Goal: Information Seeking & Learning: Check status

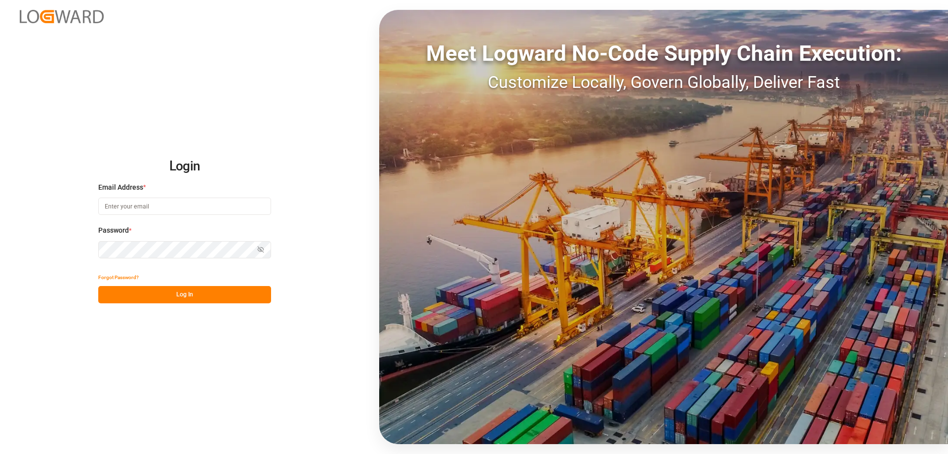
type input "mara-lynn.tan@leschaco.com"
click at [139, 284] on div "Forgot Password?" at bounding box center [184, 277] width 173 height 17
click at [163, 304] on div "Login Email Address * mara-lynn.tan@leschaco.com Password * Show password Forgo…" at bounding box center [474, 227] width 948 height 454
click at [156, 298] on button "Log In" at bounding box center [184, 294] width 173 height 17
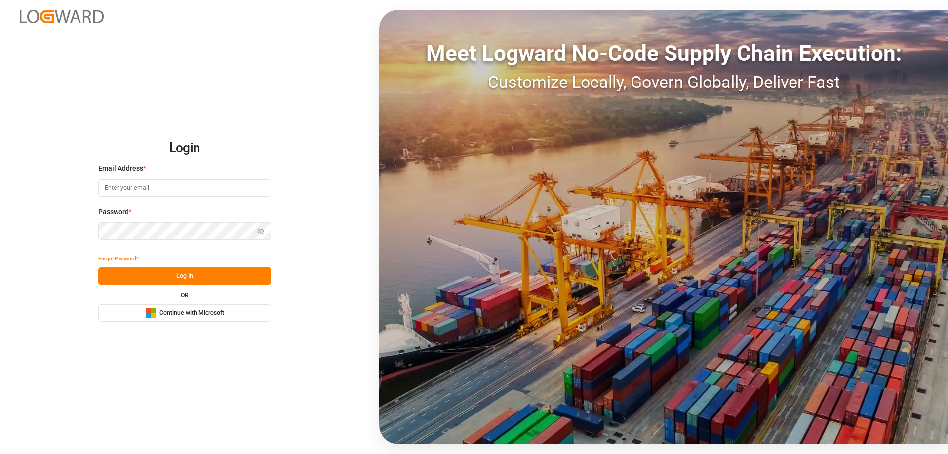
type input "[PERSON_NAME][EMAIL_ADDRESS][DOMAIN_NAME]"
click at [155, 279] on button "Log In" at bounding box center [184, 275] width 173 height 17
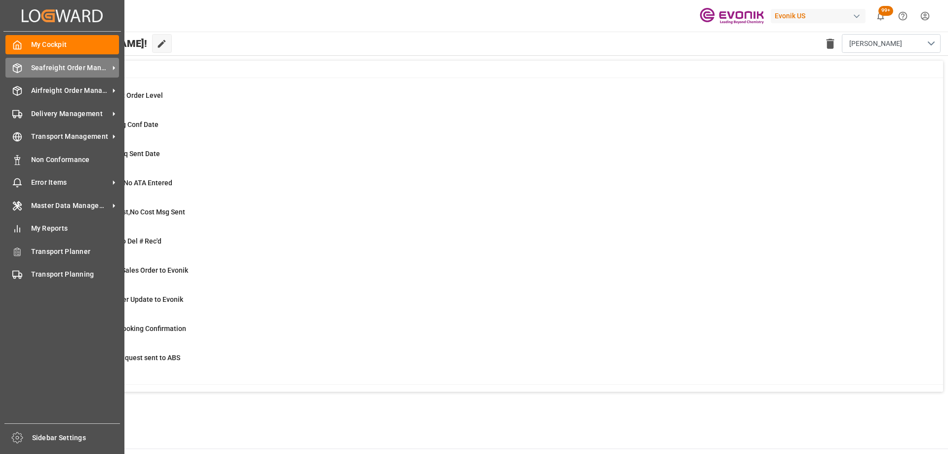
click at [20, 74] on div "Seafreight Order Management Seafreight Order Management" at bounding box center [62, 67] width 114 height 19
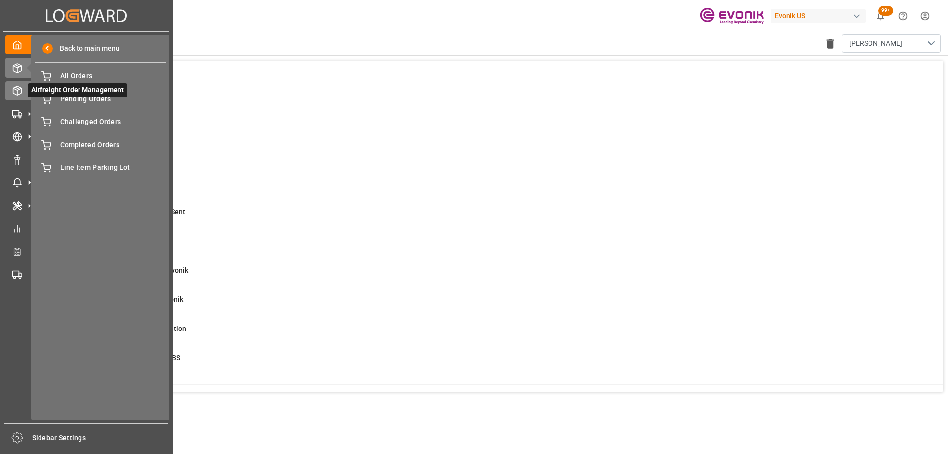
drag, startPoint x: 27, startPoint y: 91, endPoint x: 37, endPoint y: 94, distance: 10.3
click at [27, 91] on icon at bounding box center [29, 90] width 10 height 10
click at [93, 97] on span "All Line Items" at bounding box center [113, 99] width 106 height 10
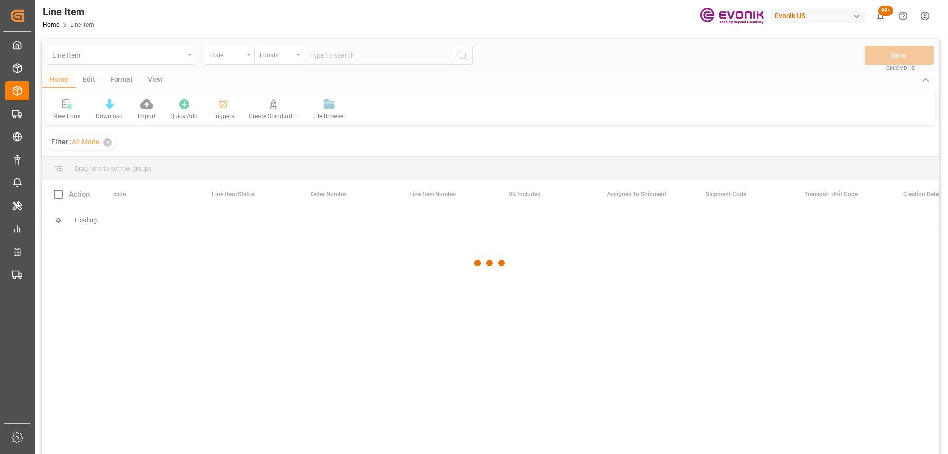
click at [231, 56] on div at bounding box center [490, 263] width 896 height 448
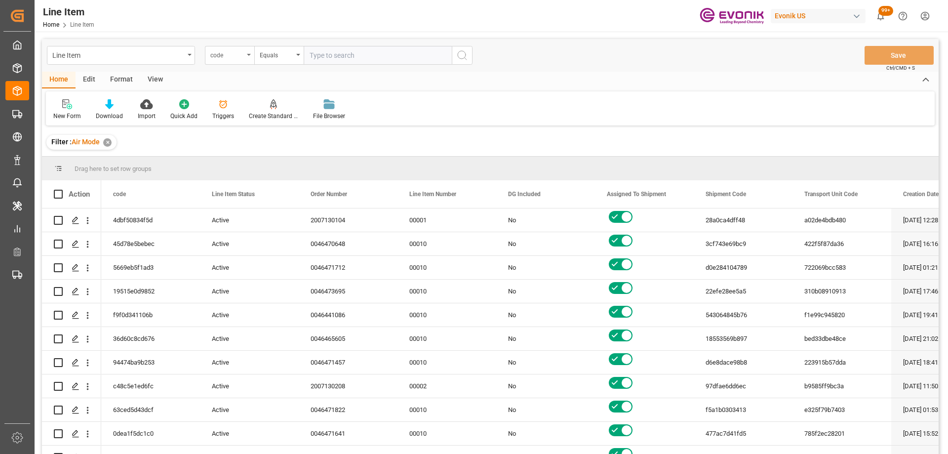
click at [248, 57] on div "code" at bounding box center [229, 55] width 49 height 19
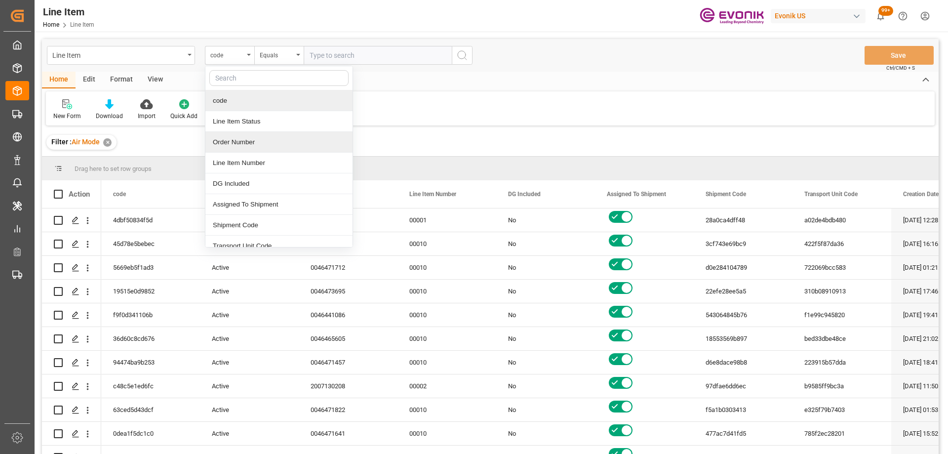
click at [246, 141] on div "Order Number" at bounding box center [278, 142] width 147 height 21
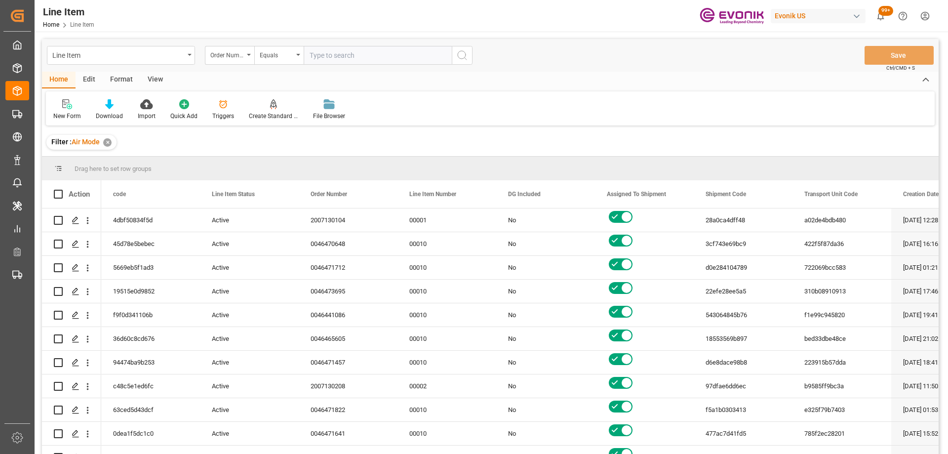
click at [324, 67] on div "Line Item Order Number Equals Save Ctrl/CMD + S" at bounding box center [490, 55] width 896 height 33
click at [329, 56] on input "text" at bounding box center [378, 55] width 148 height 19
paste input "0046466443"
type input "0046466443"
click at [467, 54] on icon "search button" at bounding box center [462, 55] width 12 height 12
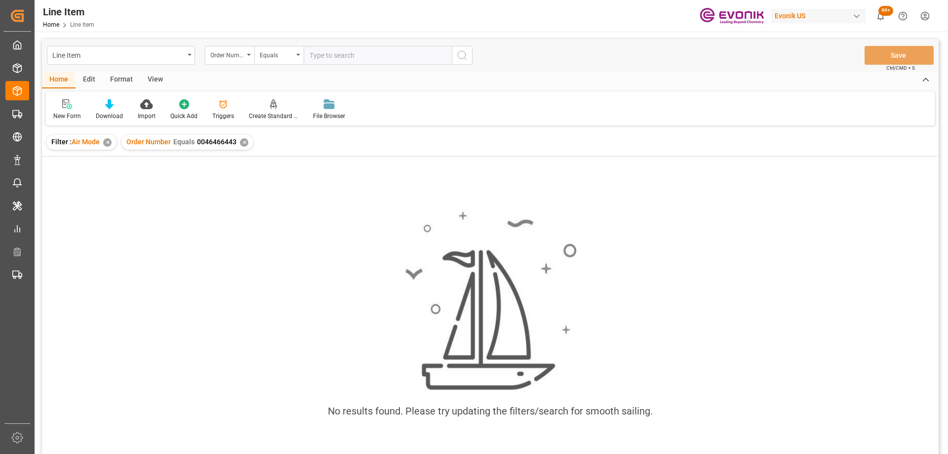
click at [101, 144] on div "Filter : Air Mode ✕" at bounding box center [81, 142] width 70 height 15
click at [107, 146] on div "✕" at bounding box center [107, 142] width 8 height 8
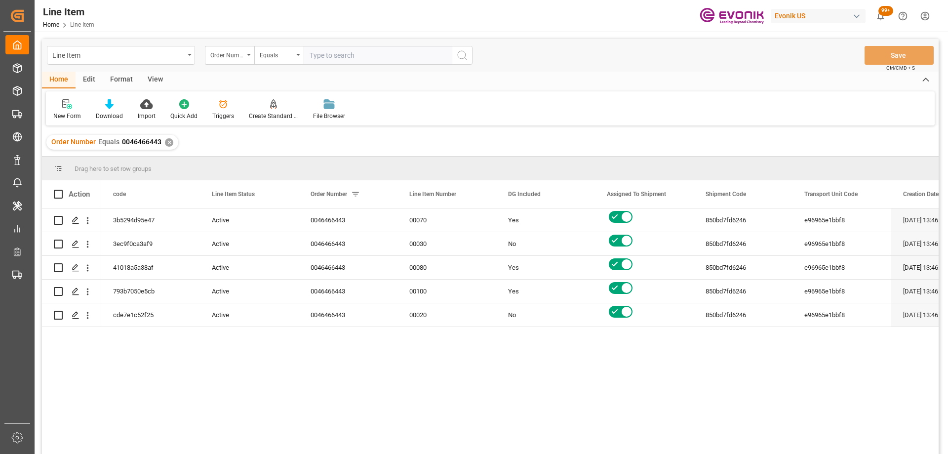
click at [154, 74] on div "View" at bounding box center [155, 80] width 30 height 17
click at [117, 109] on div at bounding box center [111, 104] width 49 height 10
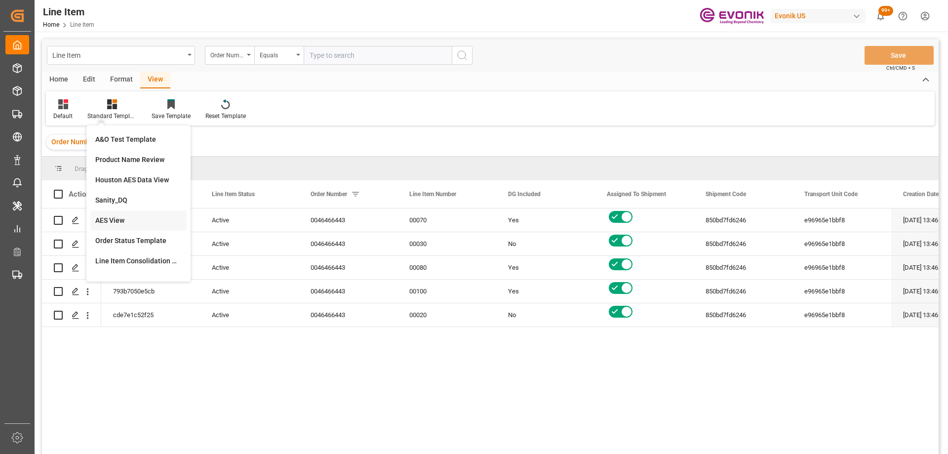
click at [119, 220] on div "AES View" at bounding box center [138, 220] width 86 height 10
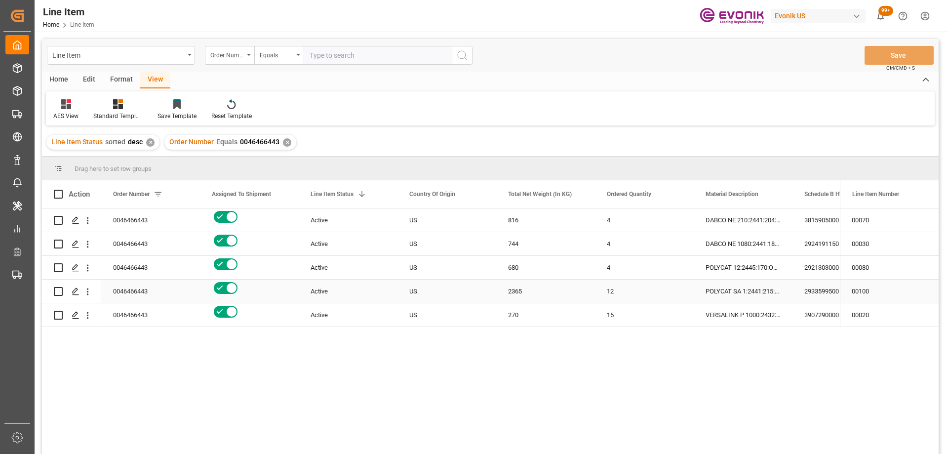
click at [597, 289] on div "12" at bounding box center [644, 290] width 99 height 23
click at [653, 293] on div "12" at bounding box center [644, 290] width 99 height 23
click at [651, 288] on div "12" at bounding box center [644, 290] width 99 height 23
click at [555, 290] on div "2365" at bounding box center [545, 290] width 99 height 23
click at [611, 298] on div "12" at bounding box center [644, 290] width 99 height 23
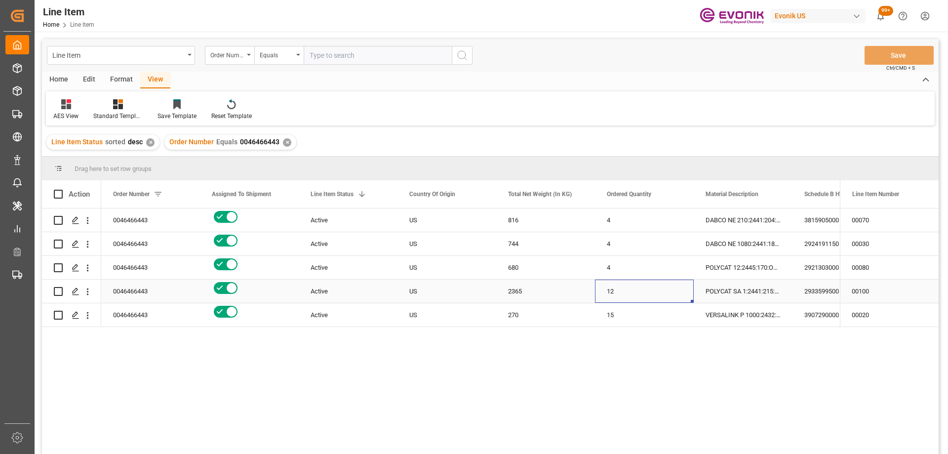
click at [602, 288] on div "12" at bounding box center [644, 290] width 99 height 23
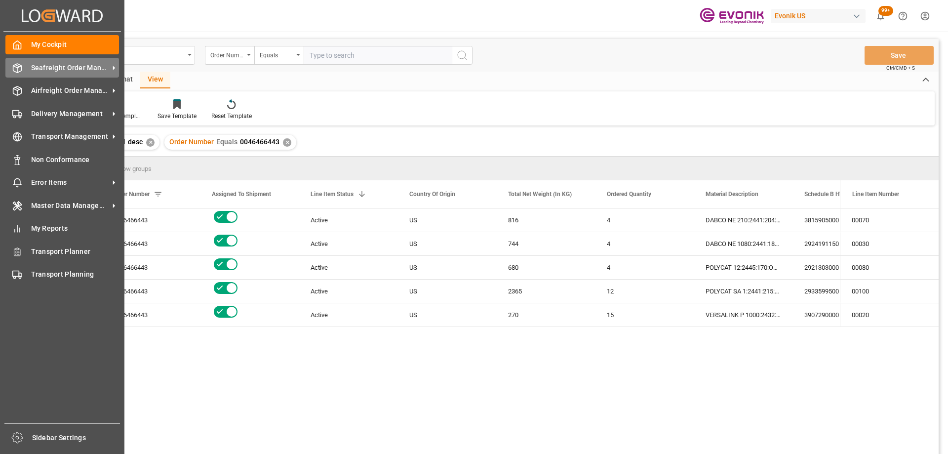
click at [38, 73] on span "Seafreight Order Management" at bounding box center [70, 68] width 78 height 10
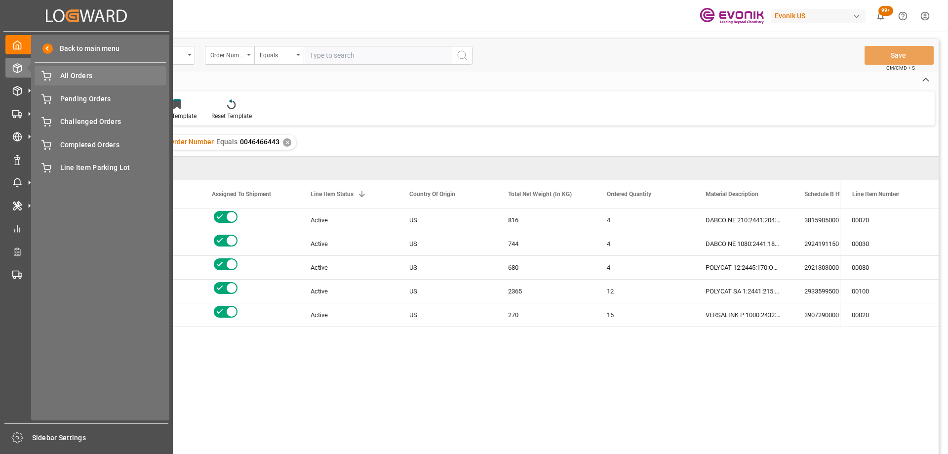
click at [126, 79] on span "All Orders" at bounding box center [113, 76] width 106 height 10
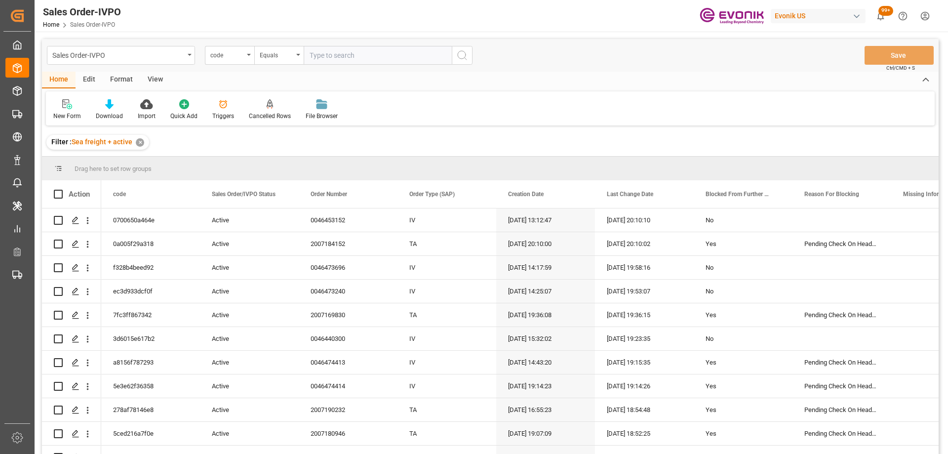
click at [352, 55] on input "text" at bounding box center [378, 55] width 148 height 19
click at [217, 64] on div "code" at bounding box center [229, 55] width 49 height 19
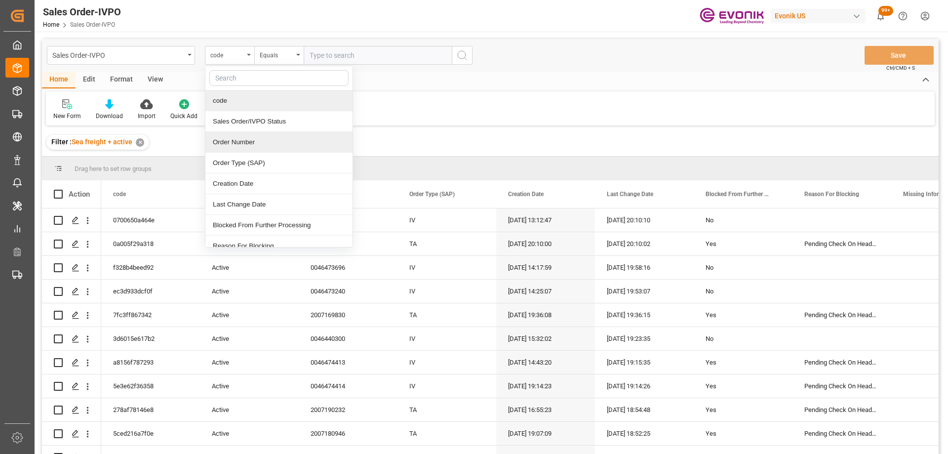
click at [264, 146] on div "Order Number" at bounding box center [278, 142] width 147 height 21
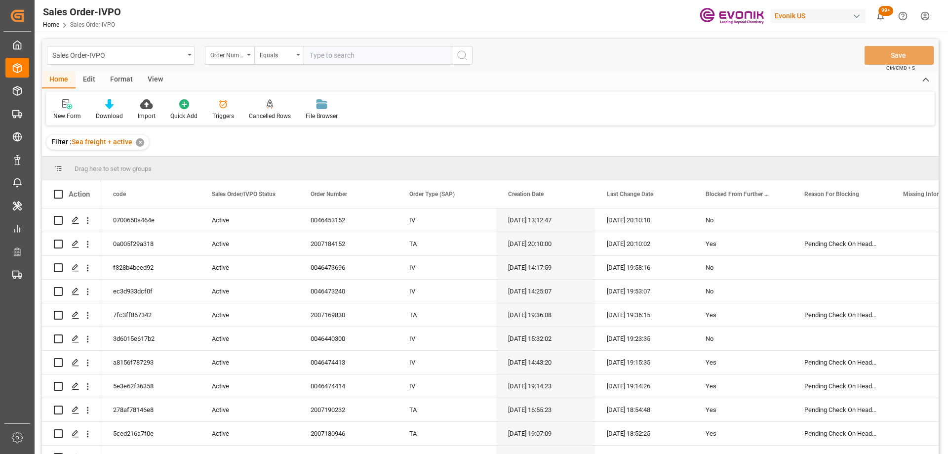
click at [336, 54] on input "text" at bounding box center [378, 55] width 148 height 19
paste input "2161678050"
drag, startPoint x: 408, startPoint y: 62, endPoint x: 376, endPoint y: 59, distance: 31.7
click at [407, 61] on input "2161678050" at bounding box center [378, 55] width 148 height 19
click at [376, 59] on input "2161678050" at bounding box center [378, 55] width 148 height 19
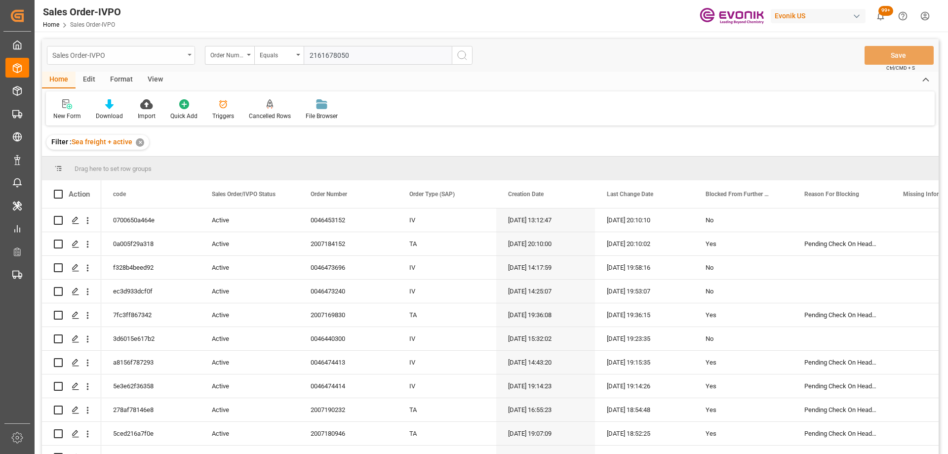
drag, startPoint x: 298, startPoint y: 56, endPoint x: 167, endPoint y: 63, distance: 131.5
click at [169, 63] on div "Sales Order-IVPO Order Number Equals 2161678050" at bounding box center [259, 55] width 425 height 19
paste input "0046473696"
type input "0046473696"
click at [462, 62] on button "search button" at bounding box center [462, 55] width 21 height 19
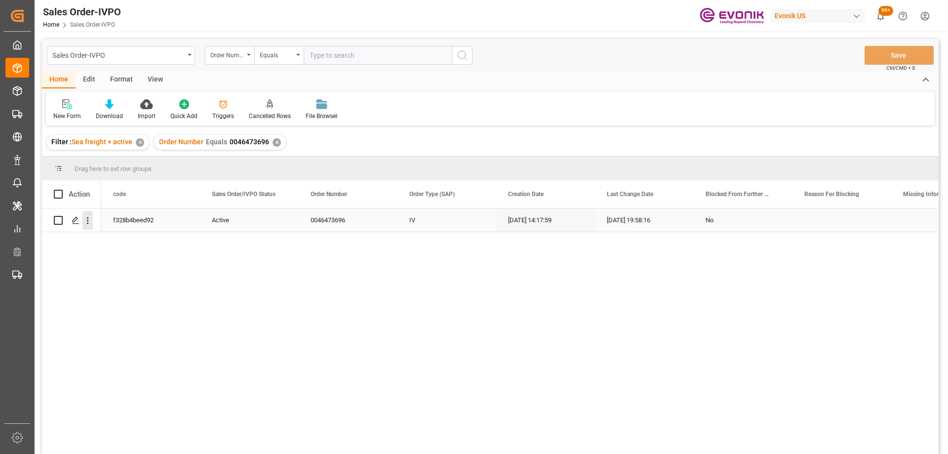
click at [84, 219] on icon "open menu" at bounding box center [87, 220] width 10 height 10
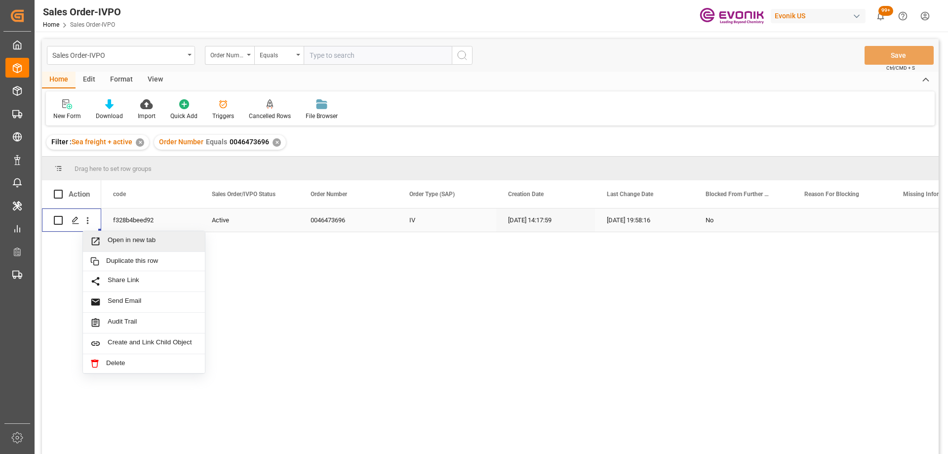
click at [101, 242] on span "Press SPACE to select this row." at bounding box center [98, 241] width 17 height 10
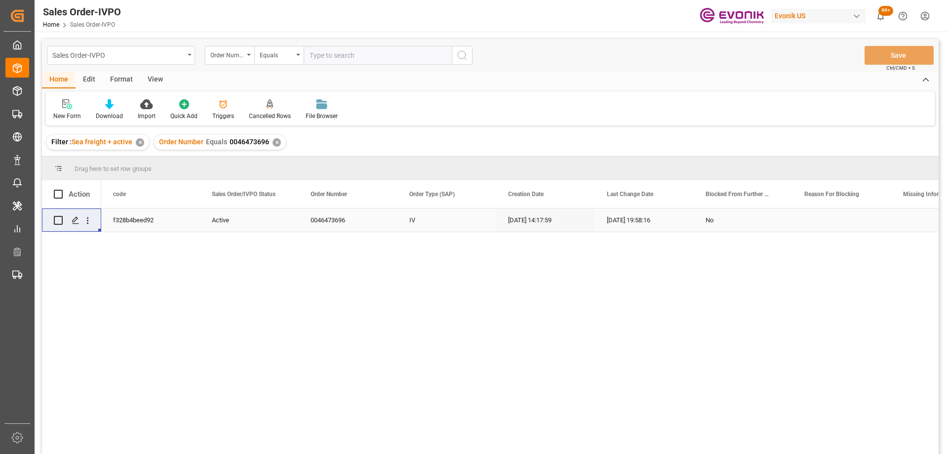
click at [150, 60] on div "Sales Order-IVPO" at bounding box center [118, 54] width 132 height 12
type input "line"
click at [73, 100] on div "Line Item" at bounding box center [120, 100] width 147 height 21
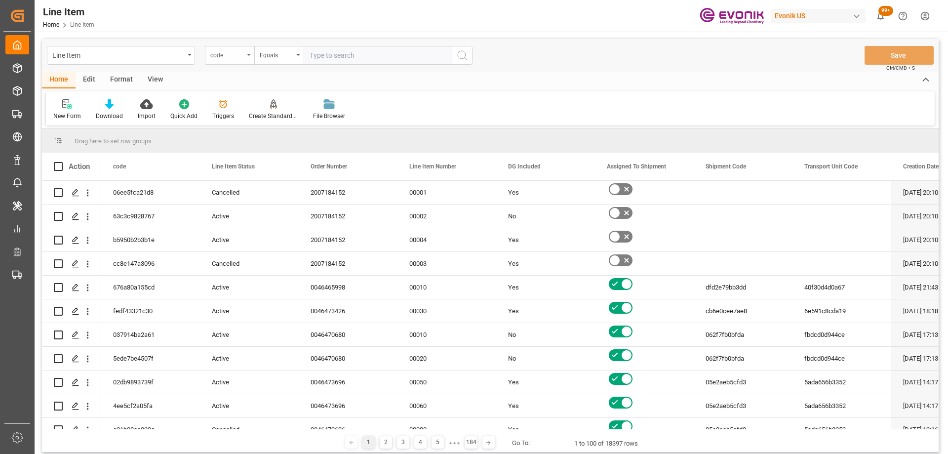
click at [229, 57] on div "code" at bounding box center [227, 53] width 34 height 11
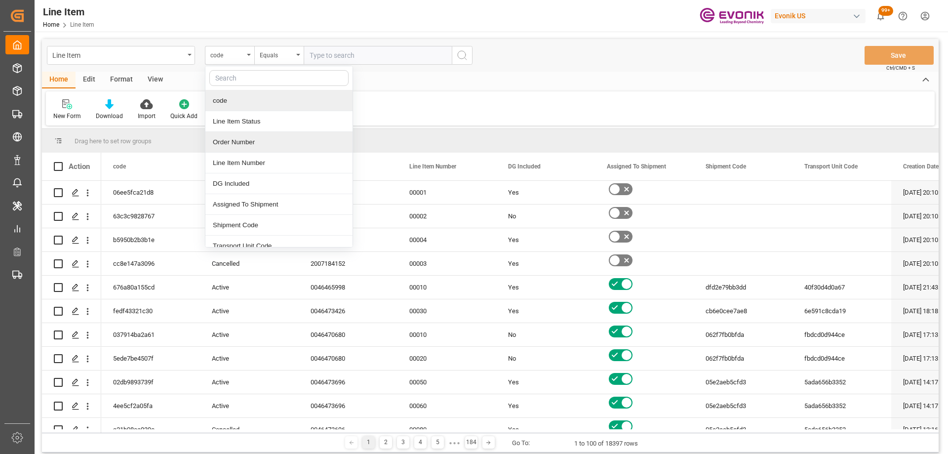
click at [235, 143] on div "Order Number" at bounding box center [278, 142] width 147 height 21
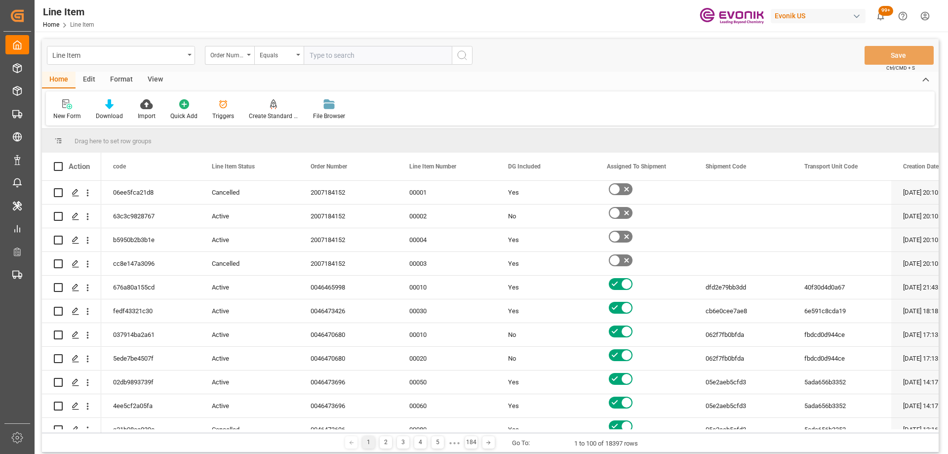
click at [374, 53] on input "text" at bounding box center [378, 55] width 148 height 19
paste input "0046473696"
type input "0046473696"
click at [463, 57] on icon "search button" at bounding box center [462, 55] width 12 height 12
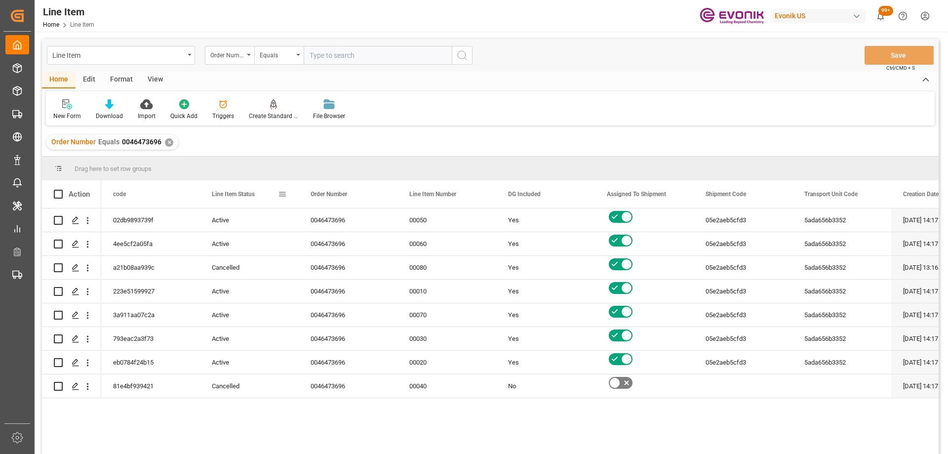
click at [268, 194] on div "Line Item Status" at bounding box center [245, 194] width 66 height 28
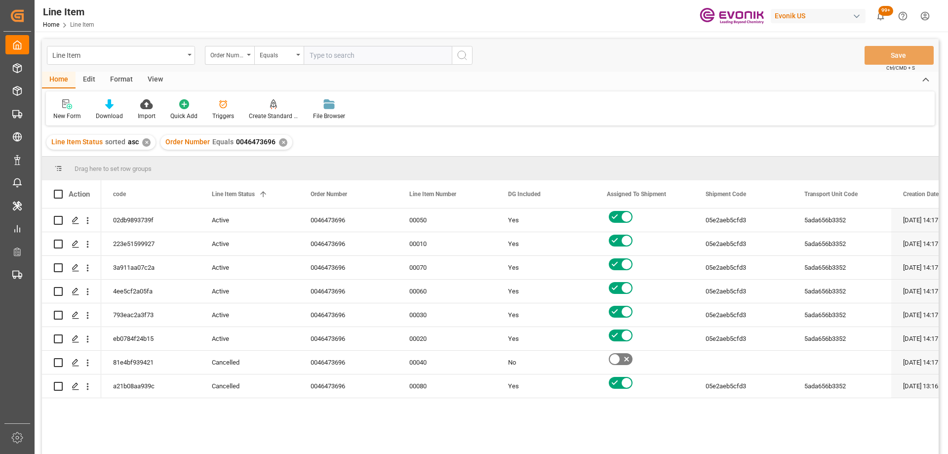
click at [149, 84] on div "View" at bounding box center [155, 80] width 30 height 17
click at [116, 109] on icon at bounding box center [112, 104] width 10 height 10
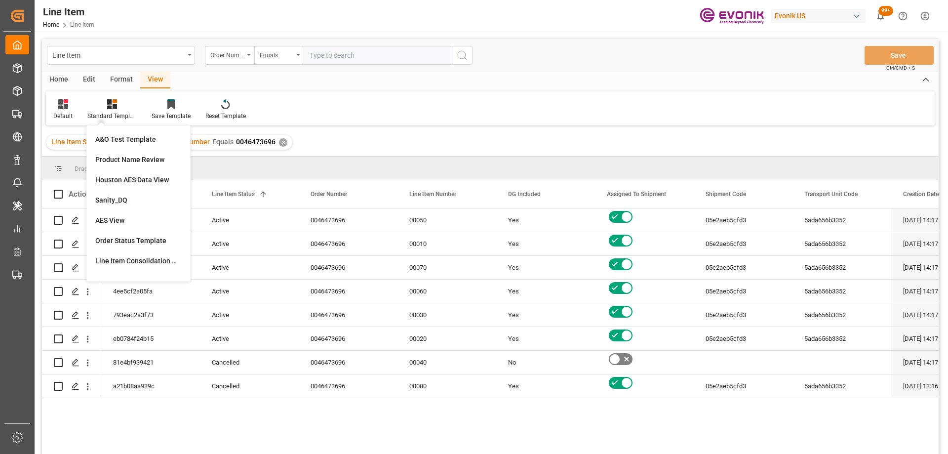
click at [116, 206] on div "Sanity_DQ" at bounding box center [138, 200] width 96 height 20
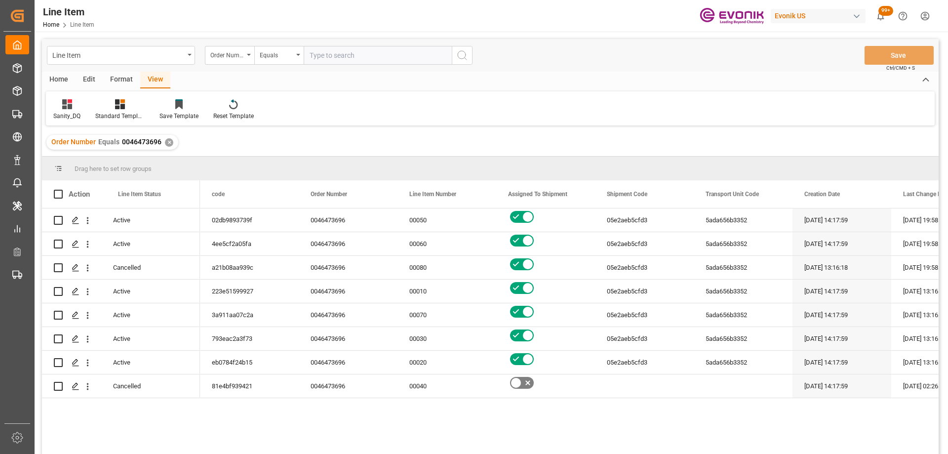
click at [151, 81] on div "View" at bounding box center [155, 80] width 30 height 17
click at [130, 107] on div at bounding box center [119, 104] width 49 height 10
click at [127, 214] on div "AES View" at bounding box center [146, 220] width 96 height 20
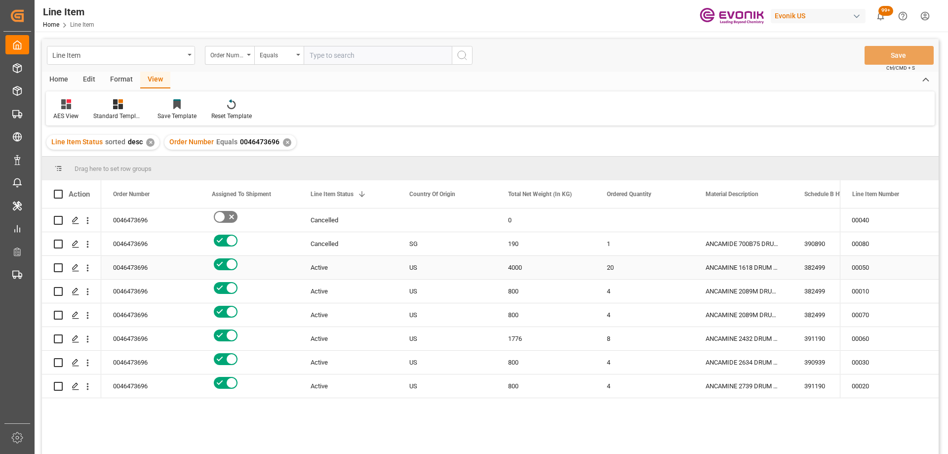
click at [596, 269] on div "20" at bounding box center [644, 267] width 99 height 23
click at [651, 337] on div "8" at bounding box center [644, 338] width 99 height 23
click at [650, 291] on div "4" at bounding box center [644, 290] width 99 height 23
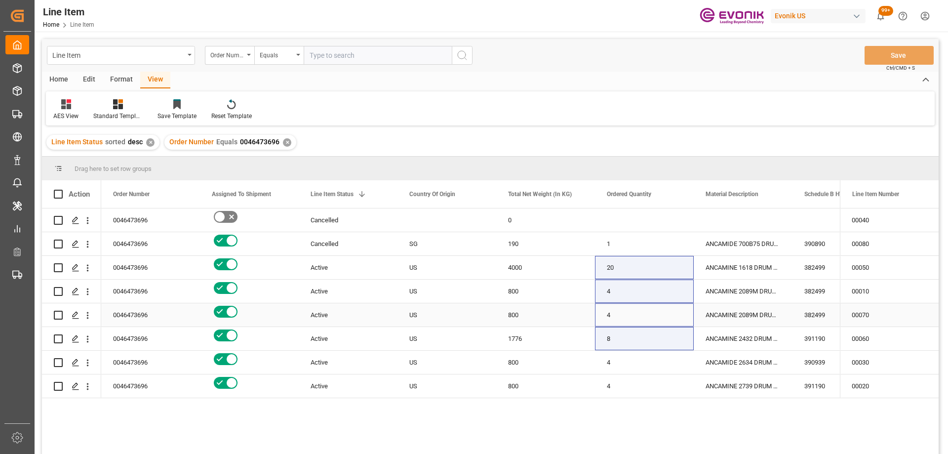
click at [620, 318] on div "4" at bounding box center [644, 314] width 99 height 23
click at [626, 365] on div "4" at bounding box center [644, 361] width 99 height 23
click at [639, 386] on div "4" at bounding box center [644, 385] width 99 height 23
click at [580, 267] on div "4000" at bounding box center [545, 267] width 99 height 23
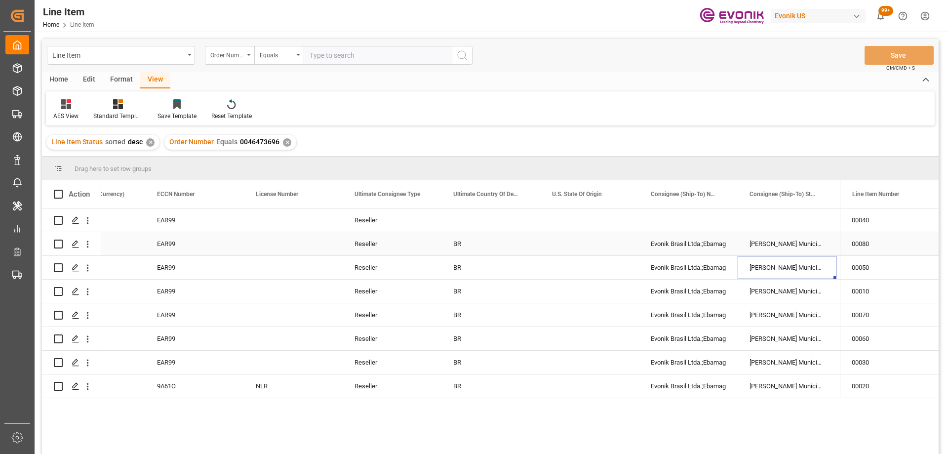
scroll to position [0, 1137]
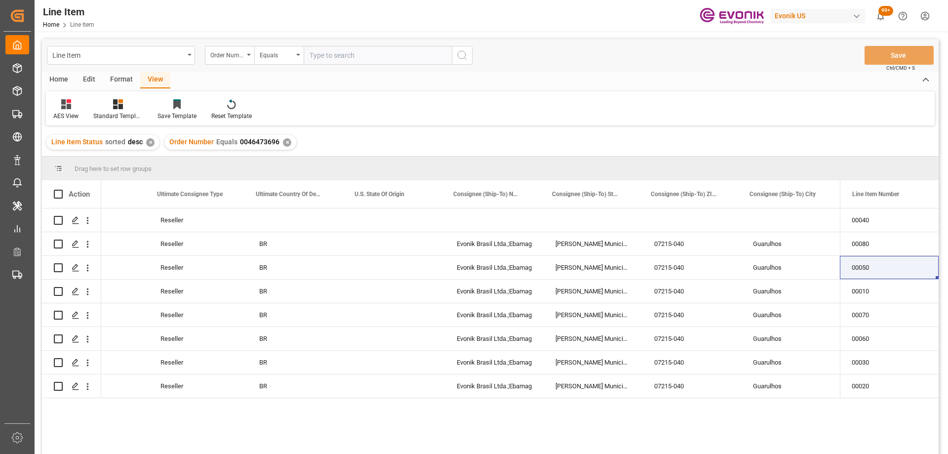
click at [362, 60] on input "text" at bounding box center [378, 55] width 148 height 19
paste input "0046473656"
type input "0046473656"
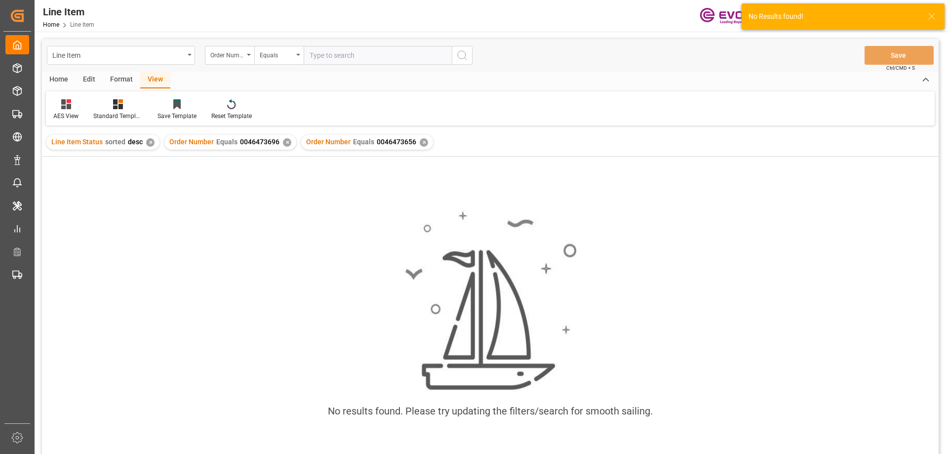
click at [283, 139] on div "✕" at bounding box center [287, 142] width 8 height 8
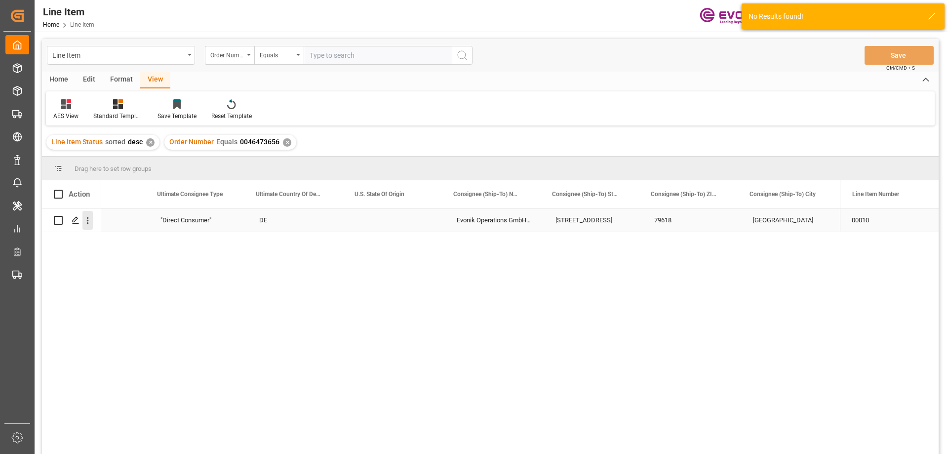
click at [86, 224] on icon "open menu" at bounding box center [87, 220] width 10 height 10
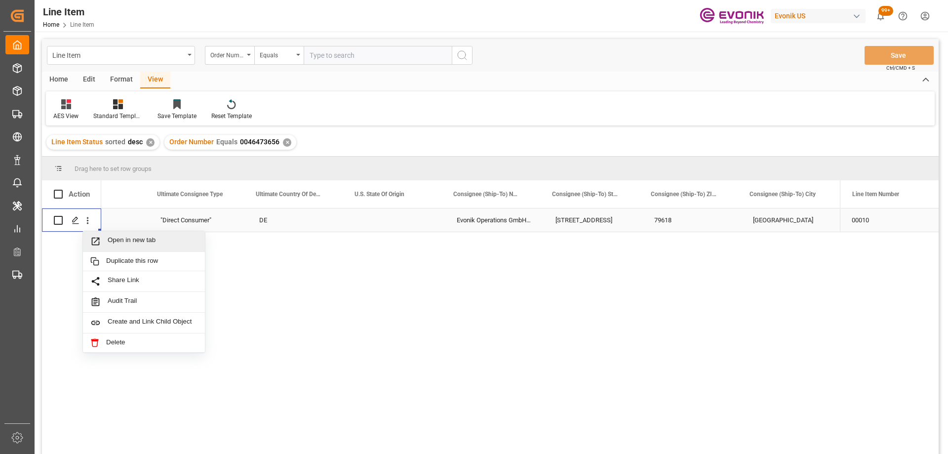
click at [116, 237] on span "Open in new tab" at bounding box center [153, 241] width 90 height 10
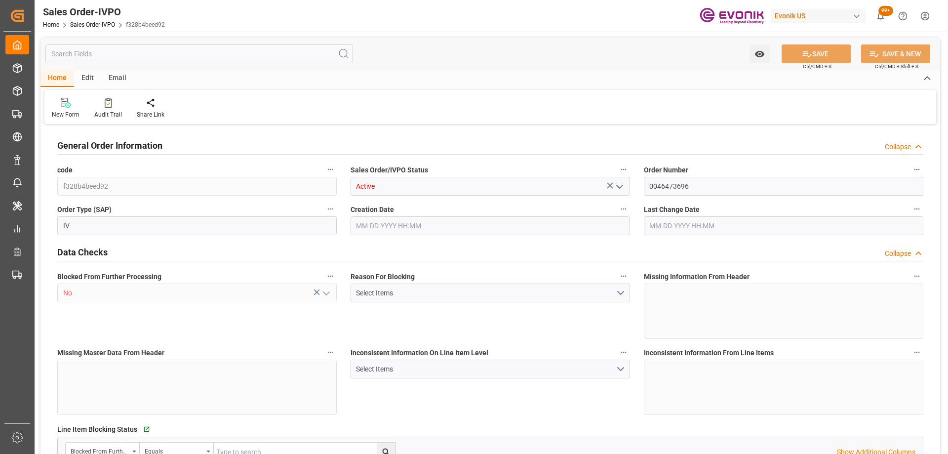
type input "f328b4beed92"
type input "Active"
type input "0046473696"
type input "IV"
type input "No"
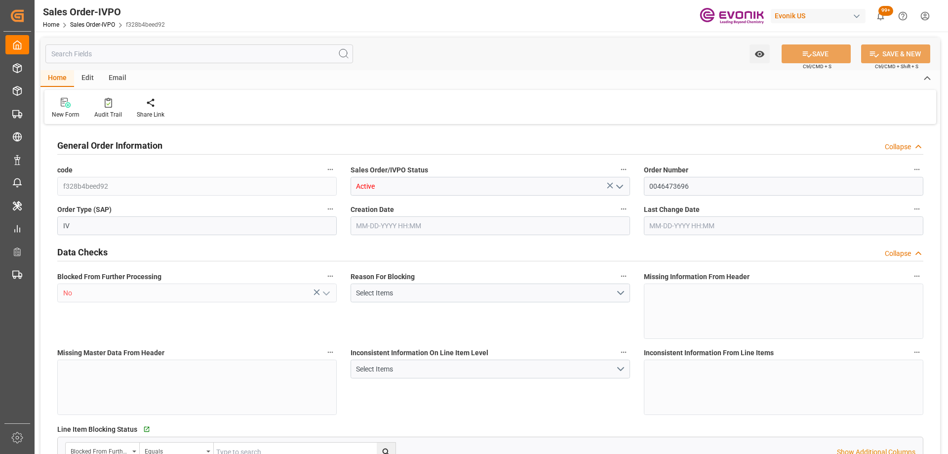
type input "P2P"
type input "45"
type input "FCL"
type input "0006"
type input "20GP"
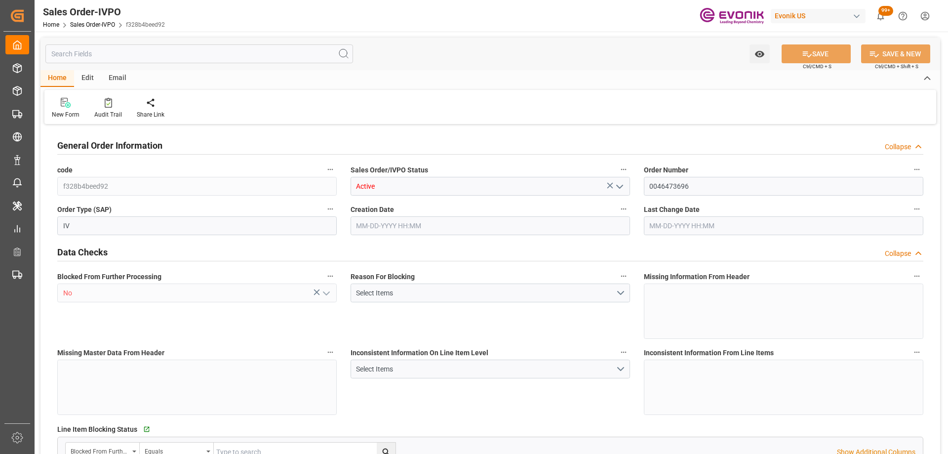
type textarea "No Tank Container"
type input "0046473696"
type input "39"
type input "SP CX ECA"
type input "Specialty Additives"
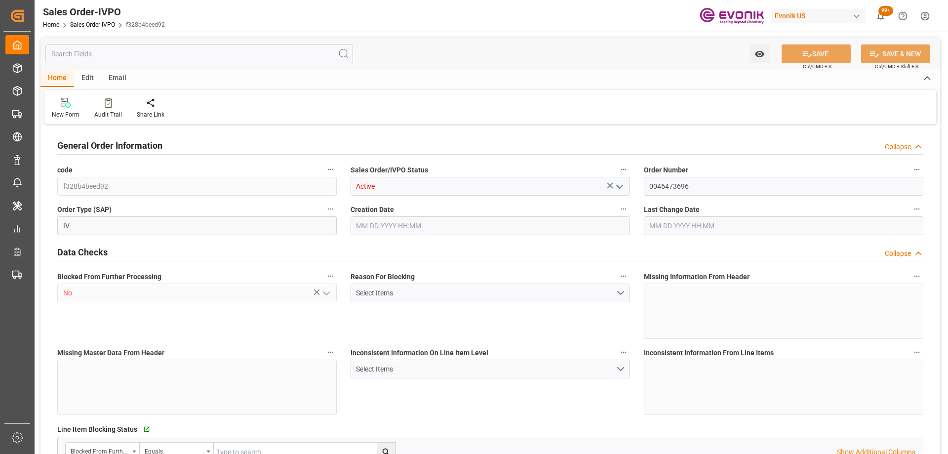
type input "CFR"
type input "SANTOS"
type input "[PERSON_NAME]"
type input "livia.leone@evonik.comTelephone No: 55 19 3475-3130"
type textarea "Not required"
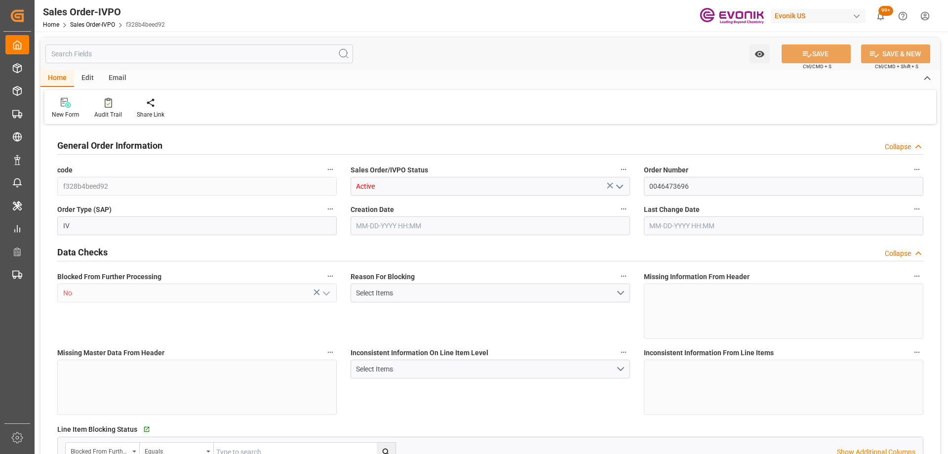
type textarea "Reseller"
type textarea "TAX ID / CNPJ NUMBER: 62.695.036/0059-00 I.E: 127.347.322.116"
type textarea "BOL MUST SHOW THE FOLLOWING - NUMBER OF PALLETS"
type input "BR"
type input "Done"
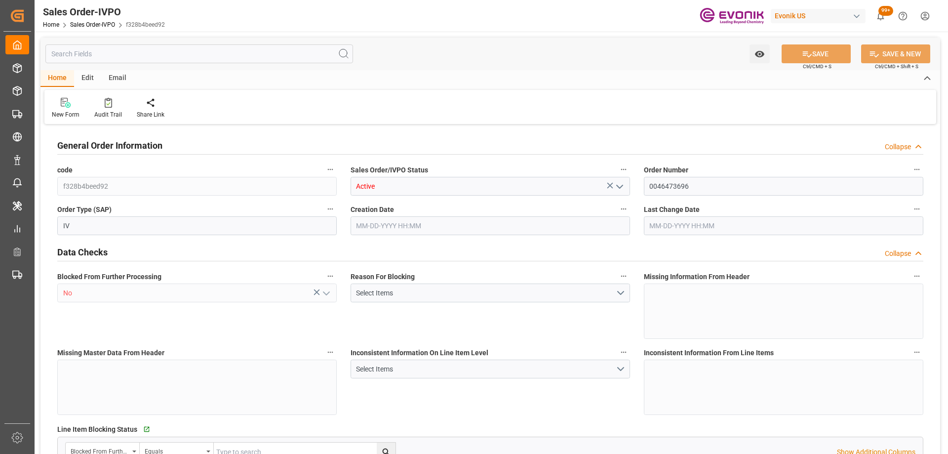
type input "Done"
type input "20GP"
type input "Done"
type input "BRSSZ"
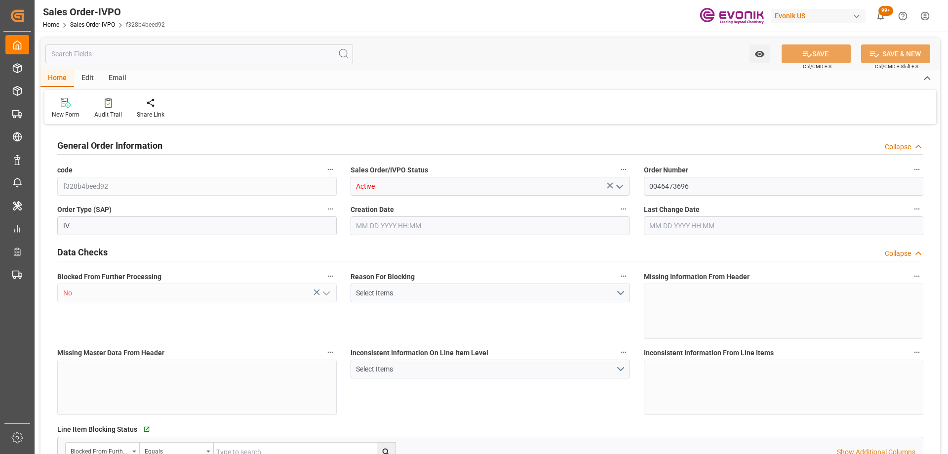
type input "livia.leone@evonik.comTelephone No: 55 19 3475-3130"
type input "0"
type input "1"
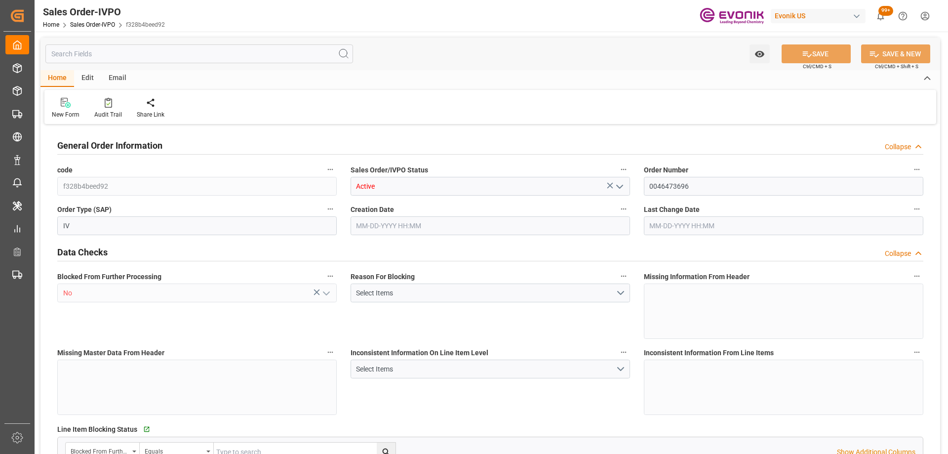
type input "9932.776"
type input "12.6175"
type input "17000"
type input "30"
type input "09-17-2025 14:17"
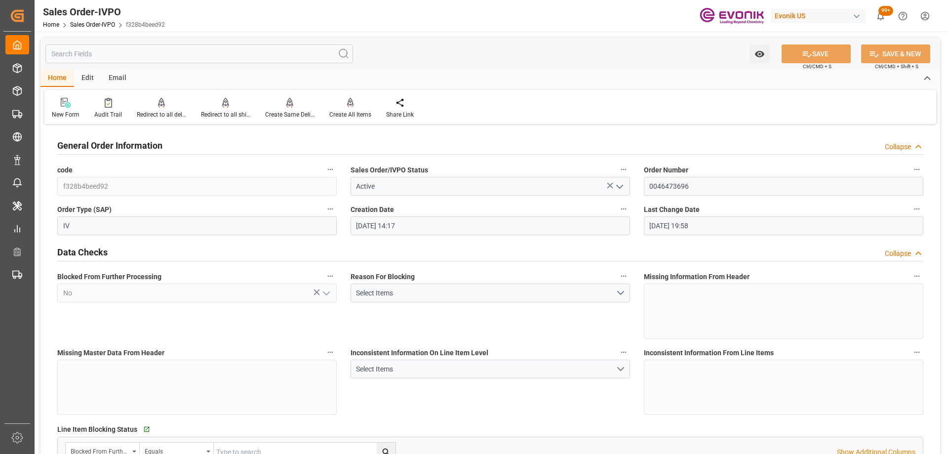
type input "09-22-2025 19:58"
type input "livia.leone@evonik.comTelephone No: 55 19 3475-3130"
click at [225, 108] on icon at bounding box center [225, 103] width 7 height 10
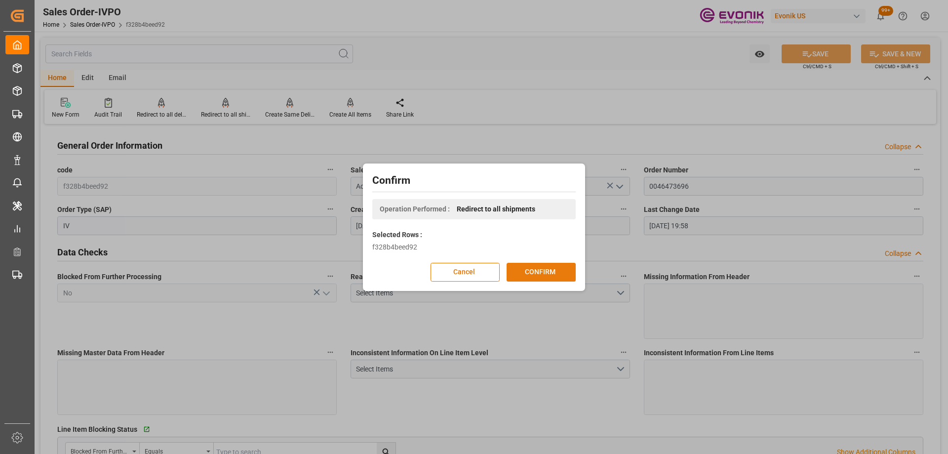
click at [556, 270] on button "CONFIRM" at bounding box center [540, 272] width 69 height 19
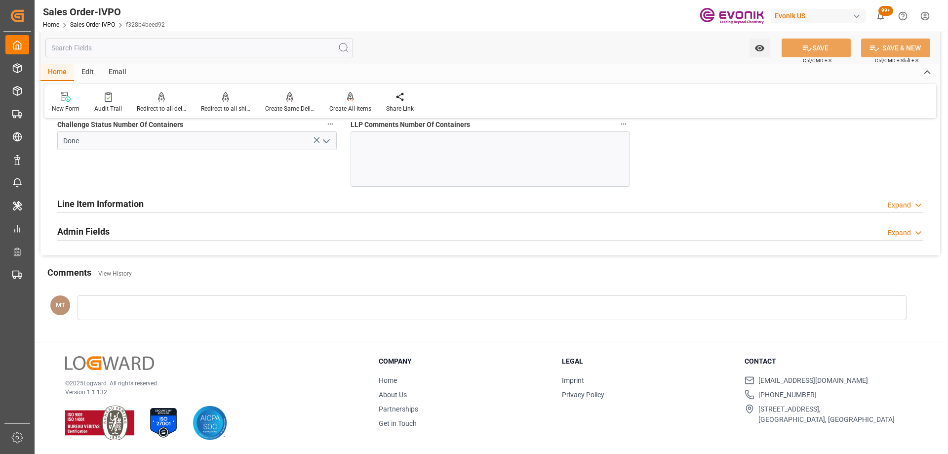
scroll to position [2500, 0]
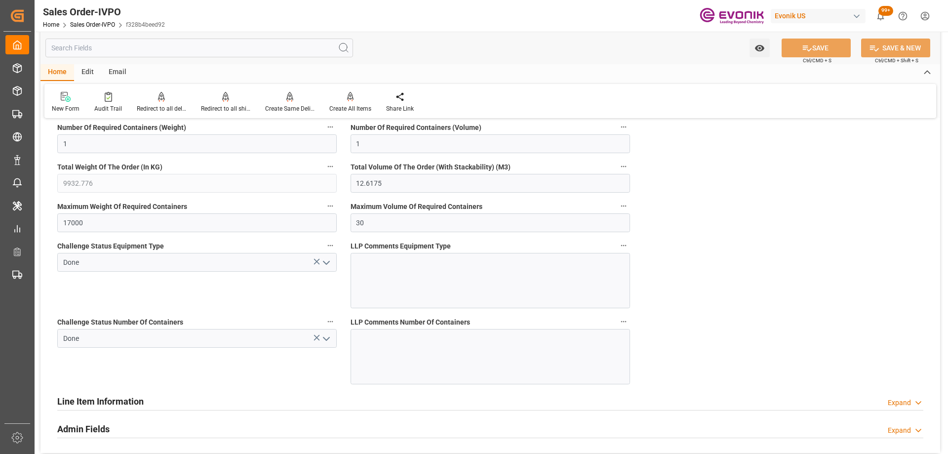
type input "livia.leone@evonik.comTelephone No: 55 19 3475-3130"
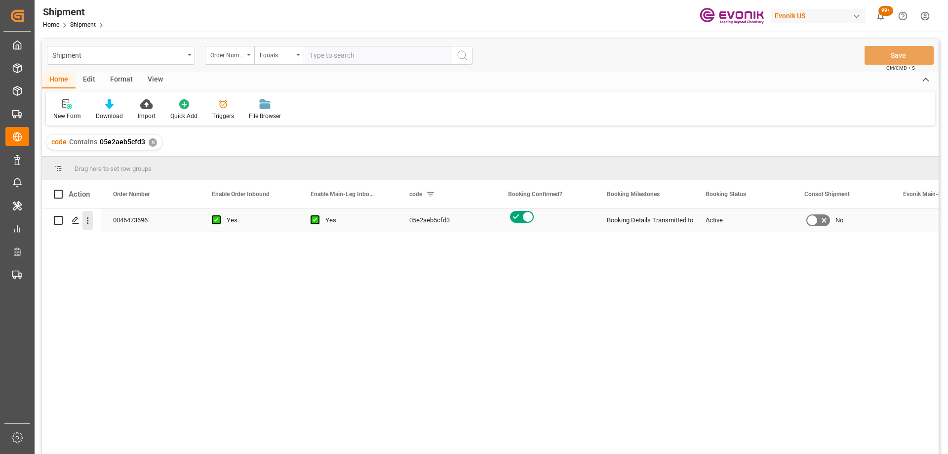
click at [90, 218] on icon "open menu" at bounding box center [87, 220] width 10 height 10
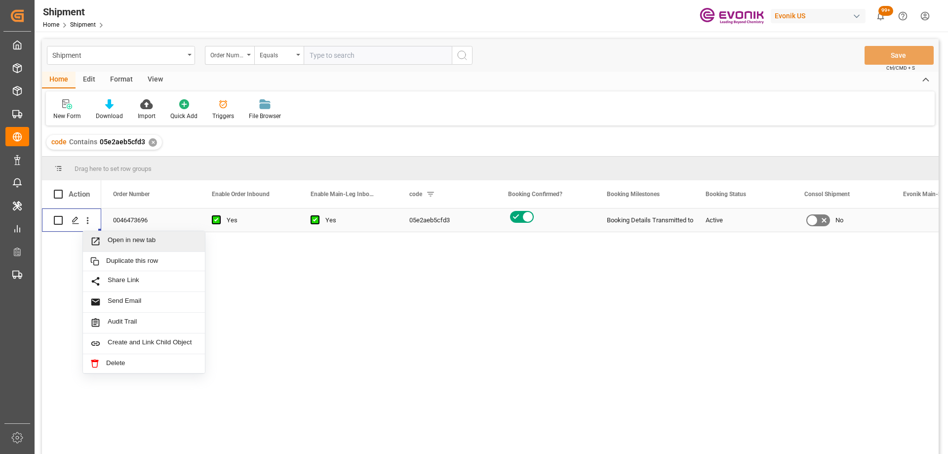
click at [159, 241] on span "Open in new tab" at bounding box center [153, 241] width 90 height 10
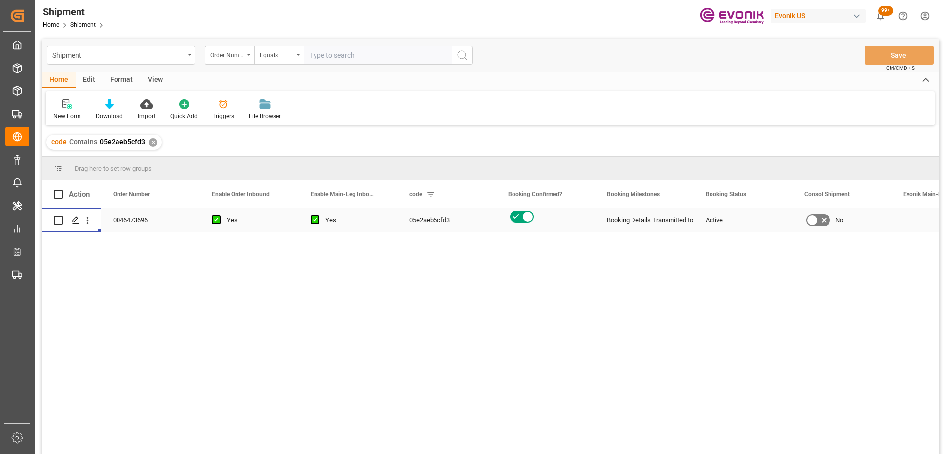
click at [152, 45] on div "Shipment Order Number Equals Save Ctrl/CMD + S" at bounding box center [490, 55] width 896 height 33
click at [151, 50] on div "Shipment" at bounding box center [118, 54] width 132 height 12
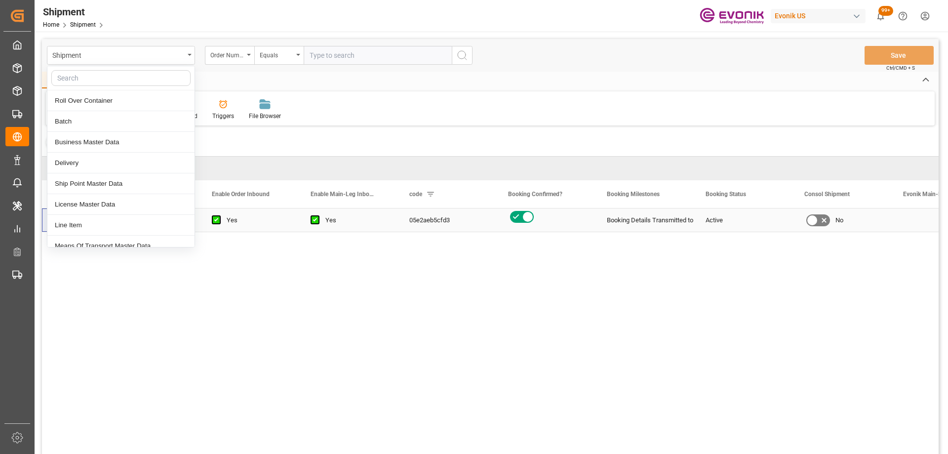
drag, startPoint x: 151, startPoint y: 50, endPoint x: 104, endPoint y: 78, distance: 54.7
click at [104, 78] on input "text" at bounding box center [120, 78] width 139 height 16
type input "sa"
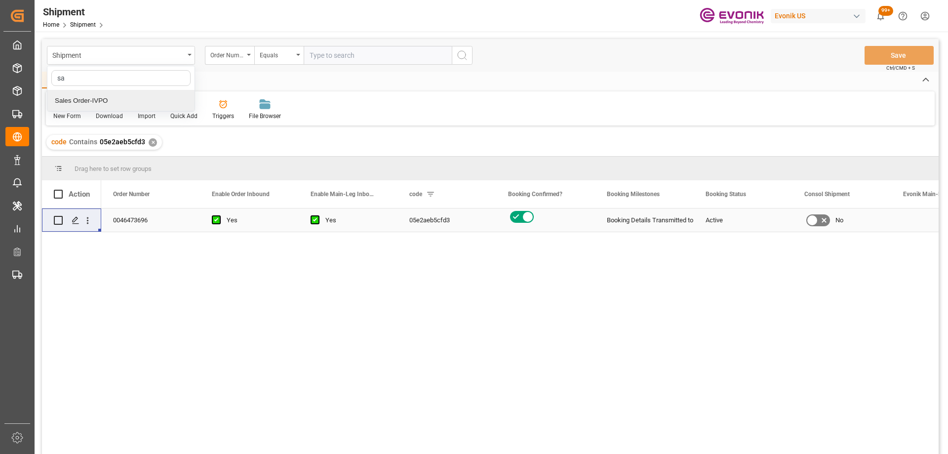
click at [108, 100] on div "Sales Order-IVPO" at bounding box center [120, 100] width 147 height 21
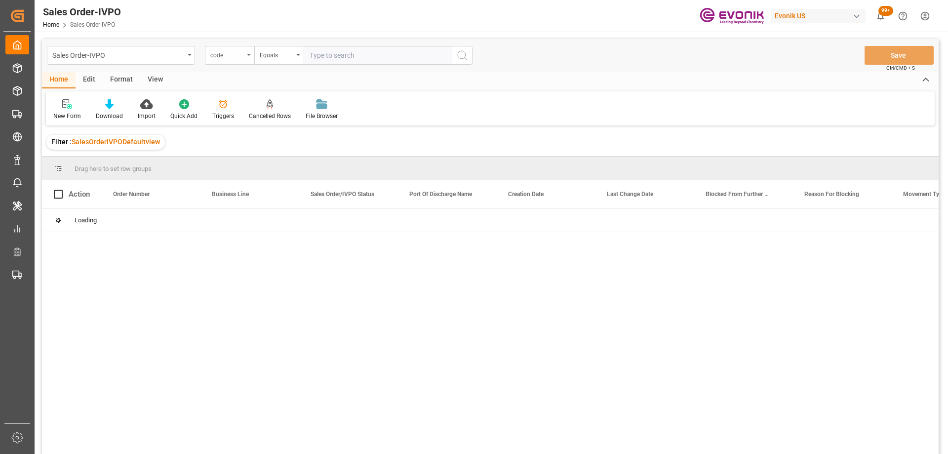
click at [239, 55] on div "code" at bounding box center [227, 53] width 34 height 11
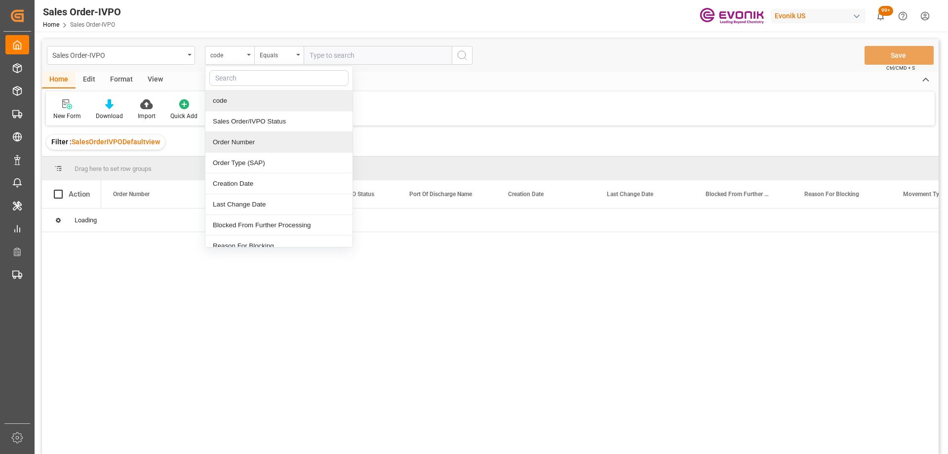
click at [249, 138] on div "Order Number" at bounding box center [278, 142] width 147 height 21
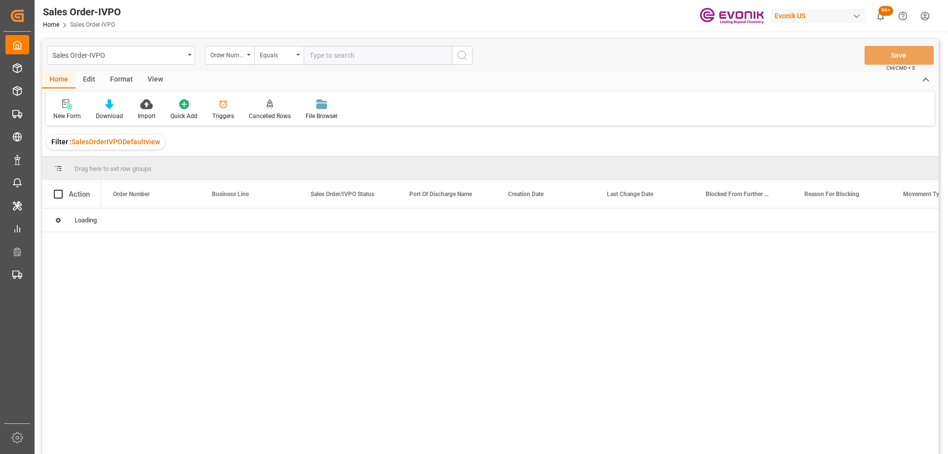
click at [331, 58] on input "text" at bounding box center [378, 55] width 148 height 19
paste input "0046473656"
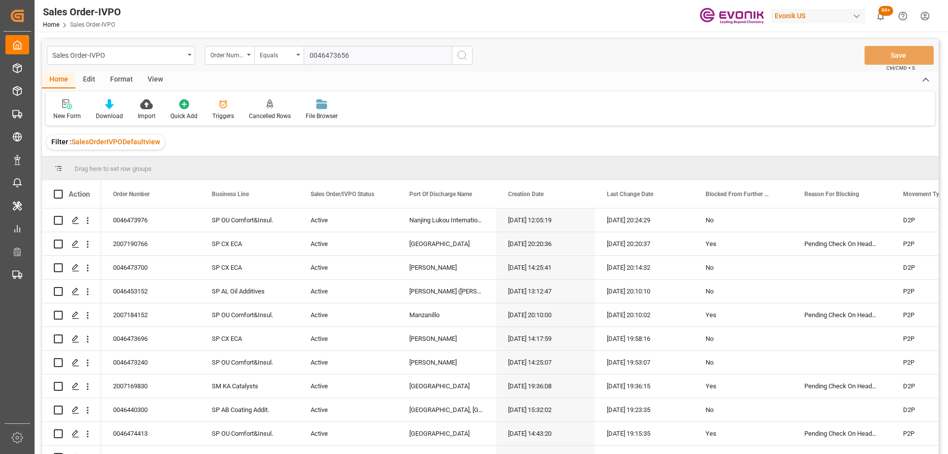
type input "0046473656"
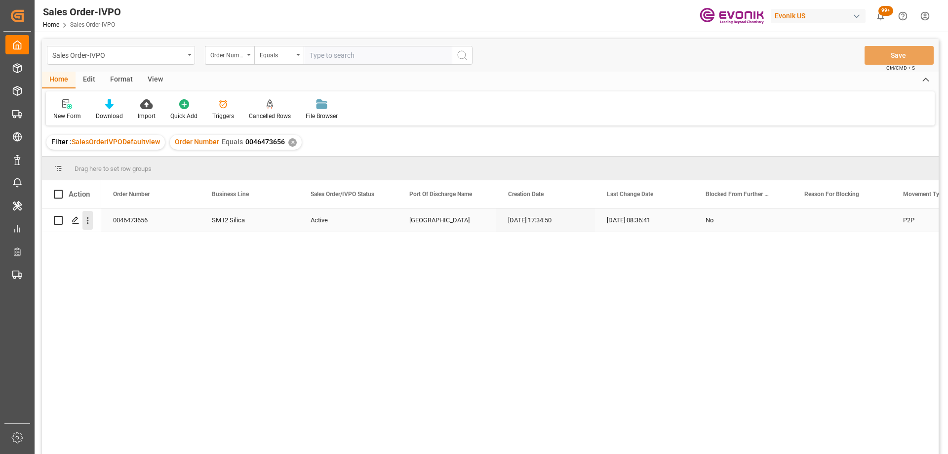
click at [88, 217] on icon "open menu" at bounding box center [87, 220] width 10 height 10
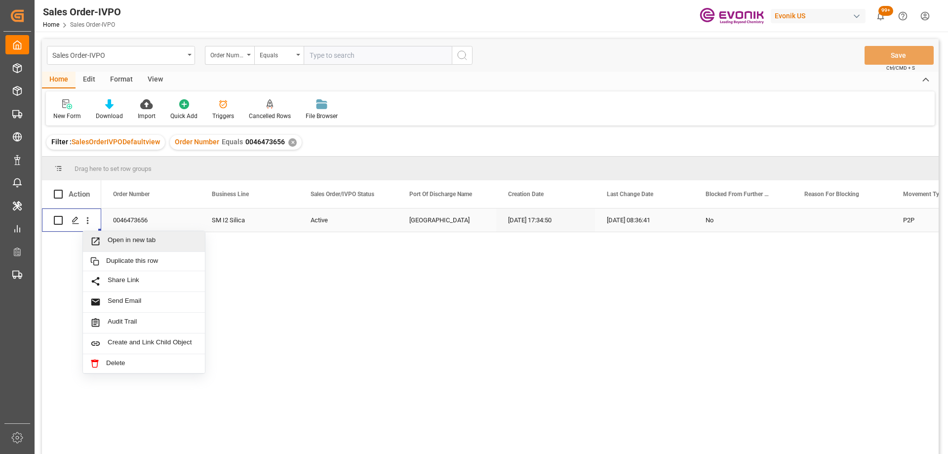
click at [108, 235] on div "Open in new tab" at bounding box center [144, 241] width 122 height 21
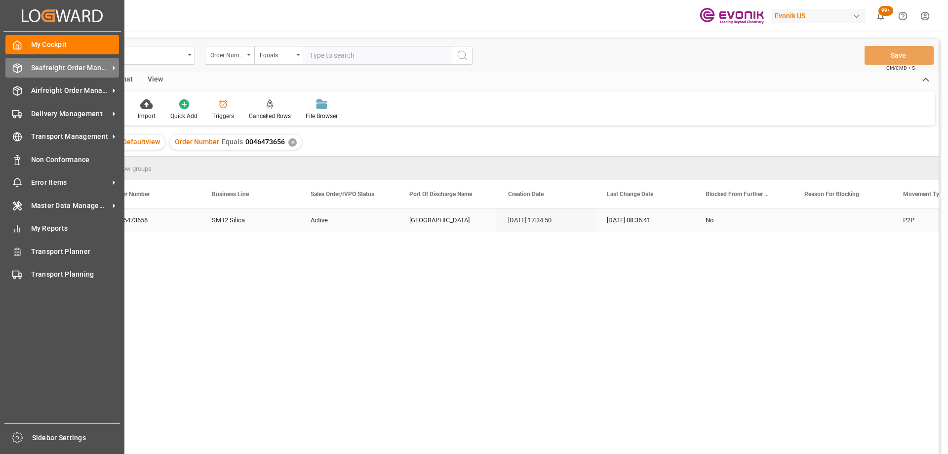
click at [21, 70] on icon at bounding box center [17, 68] width 10 height 10
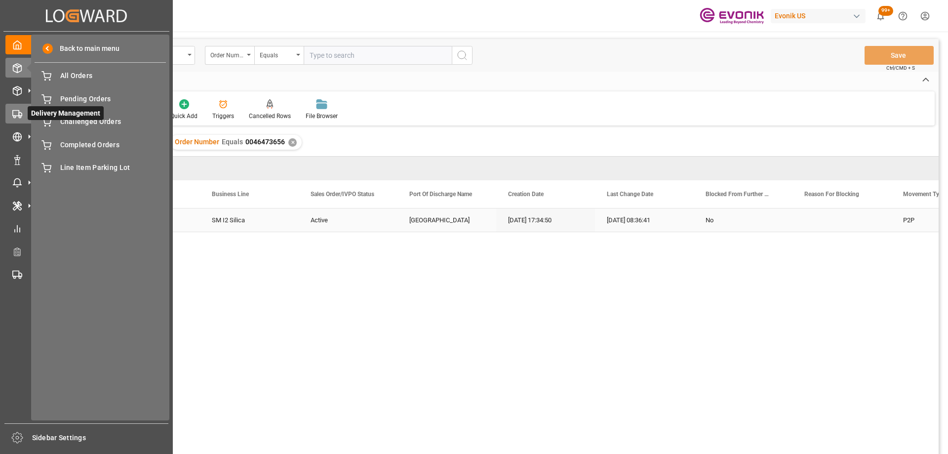
click at [23, 108] on div "Delivery Management Delivery Management" at bounding box center [86, 113] width 162 height 19
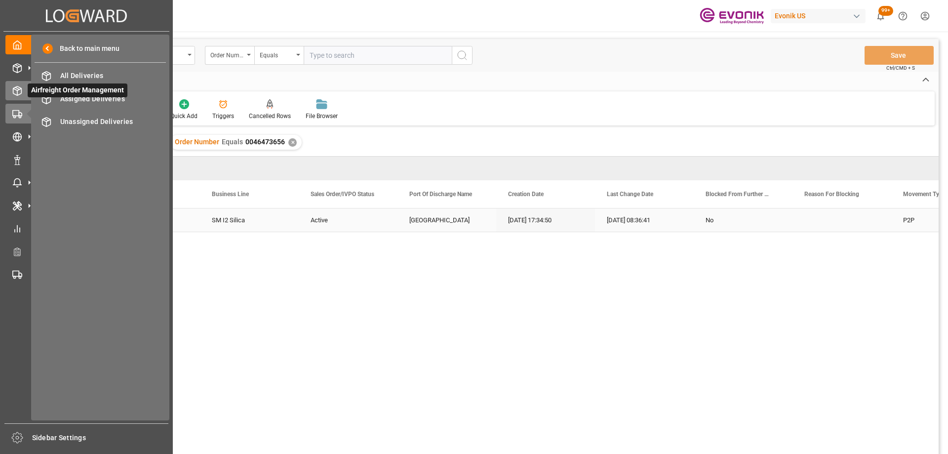
click at [19, 91] on icon at bounding box center [17, 91] width 10 height 10
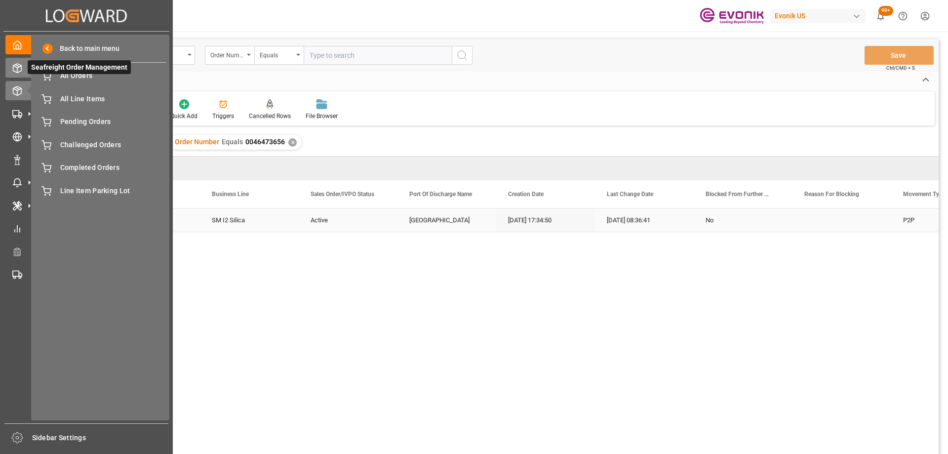
click at [15, 69] on icon at bounding box center [17, 68] width 10 height 10
click at [73, 80] on span "All Orders" at bounding box center [113, 76] width 106 height 10
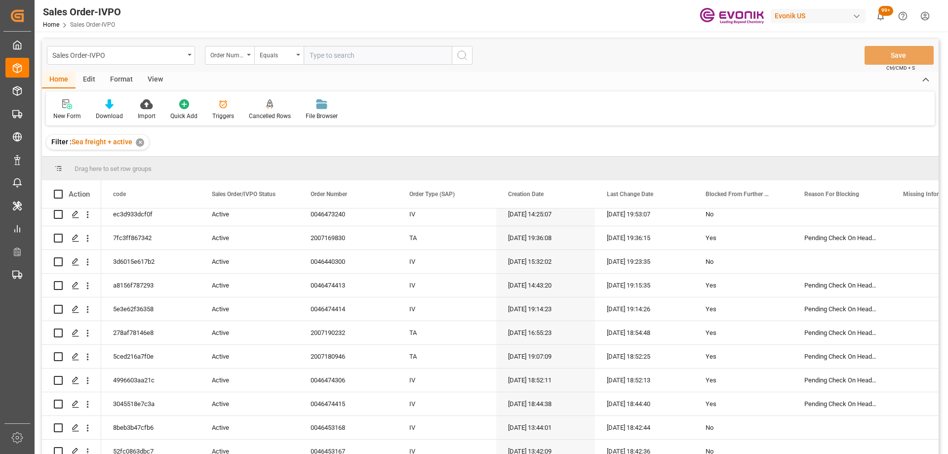
scroll to position [395, 0]
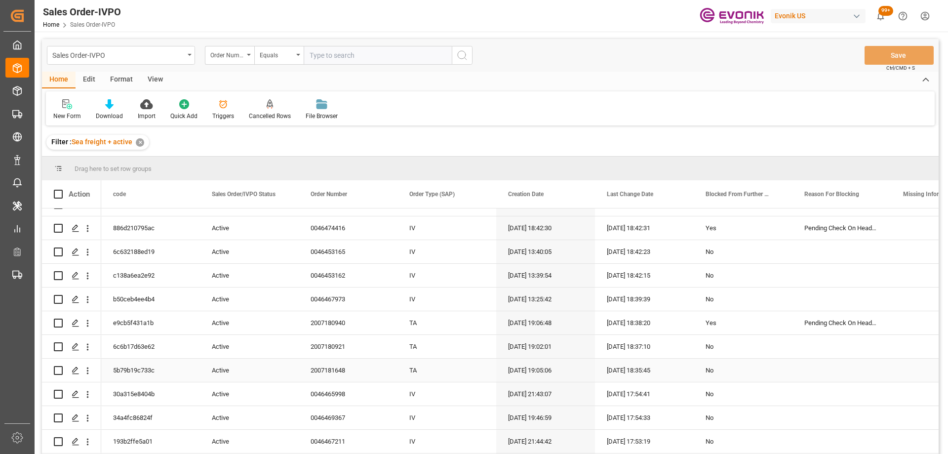
click at [430, 363] on div "TA" at bounding box center [446, 369] width 99 height 23
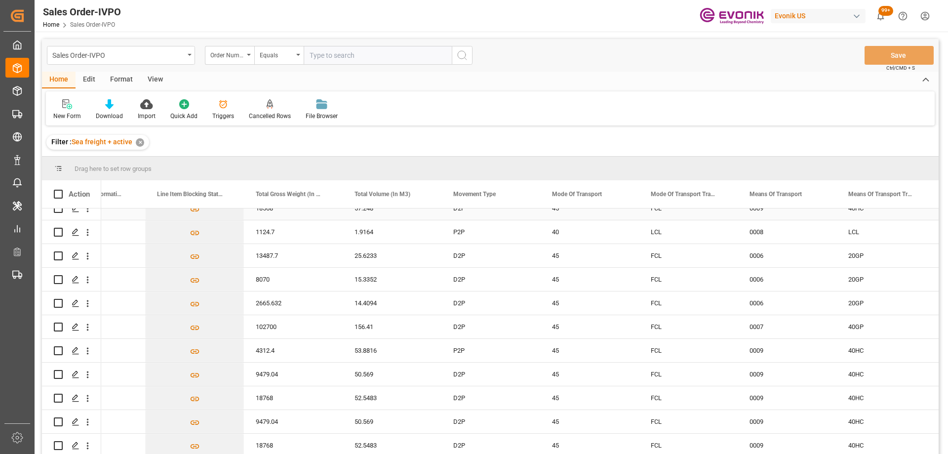
scroll to position [1333, 0]
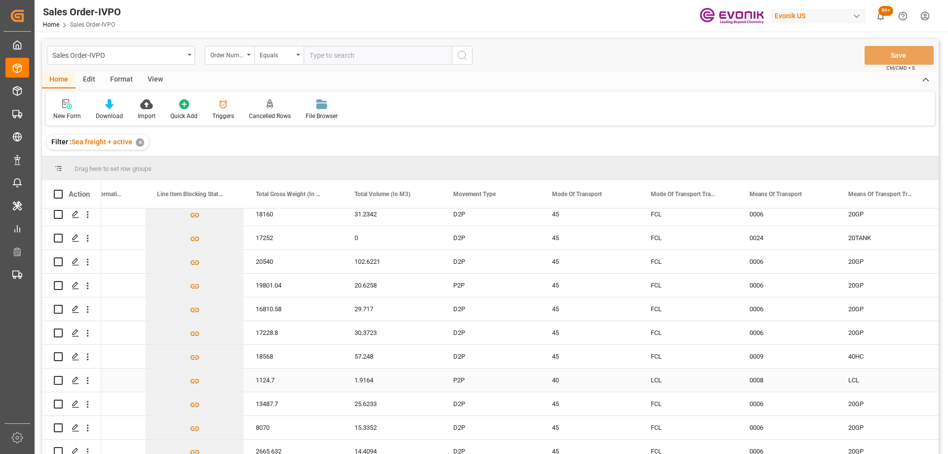
click at [548, 384] on div "40" at bounding box center [589, 379] width 99 height 23
click at [91, 378] on icon "open menu" at bounding box center [87, 380] width 10 height 10
click at [108, 399] on span "Open in new tab" at bounding box center [153, 401] width 90 height 10
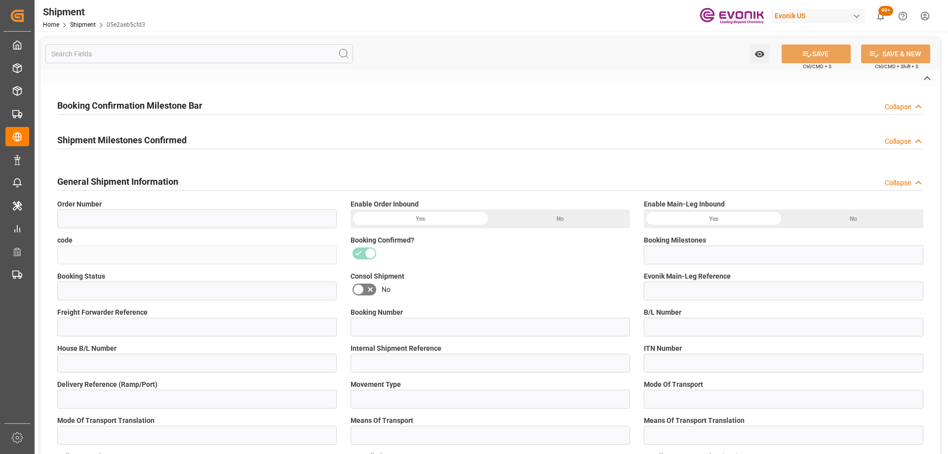
type input "0046473696"
type input "05e2aeb5cfd3"
type input "Booking Details Transmitted to SAP"
type input "Active"
type input "251005000235"
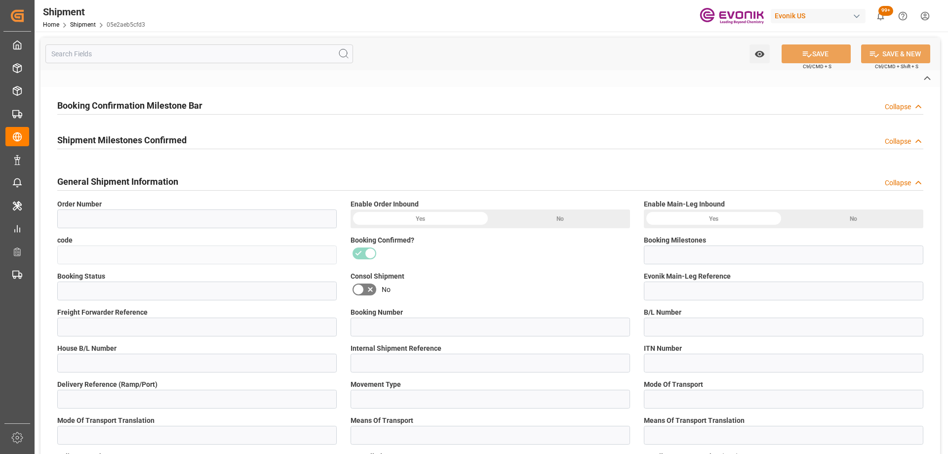
type input "21482393"
type input "P2P"
type input "45"
type input "FCL"
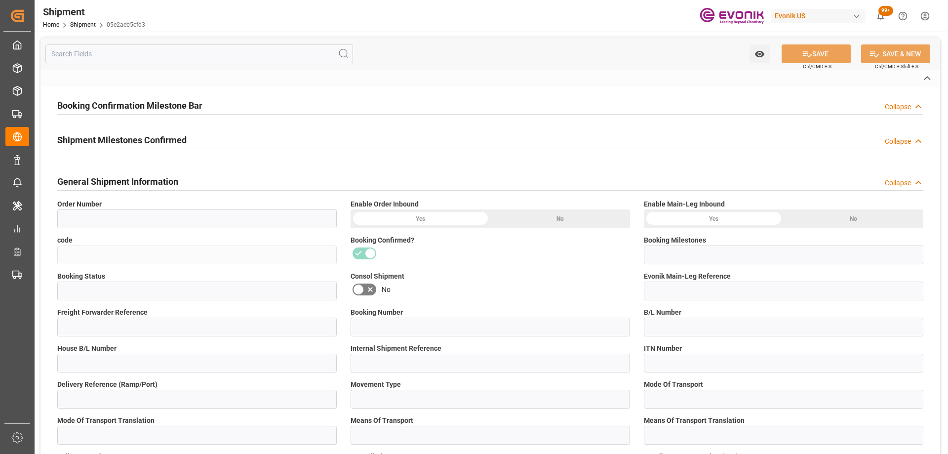
type input "0006"
type input "20GP"
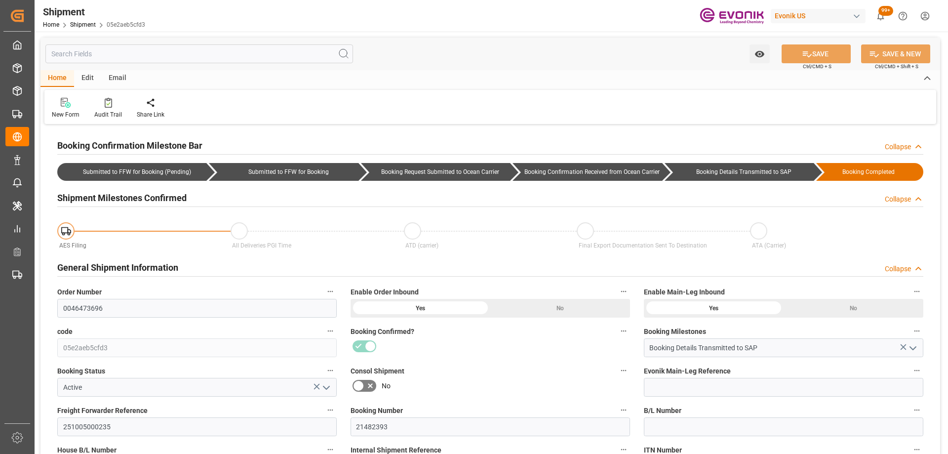
type input "45"
type input "DR"
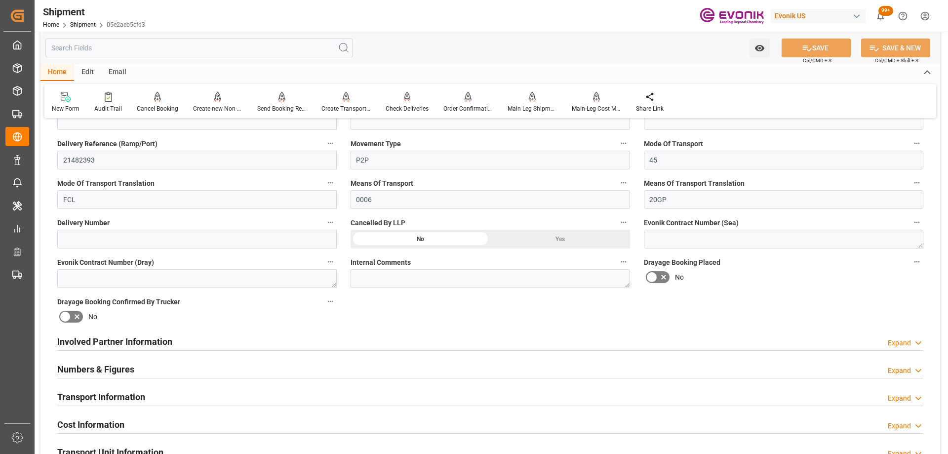
scroll to position [642, 0]
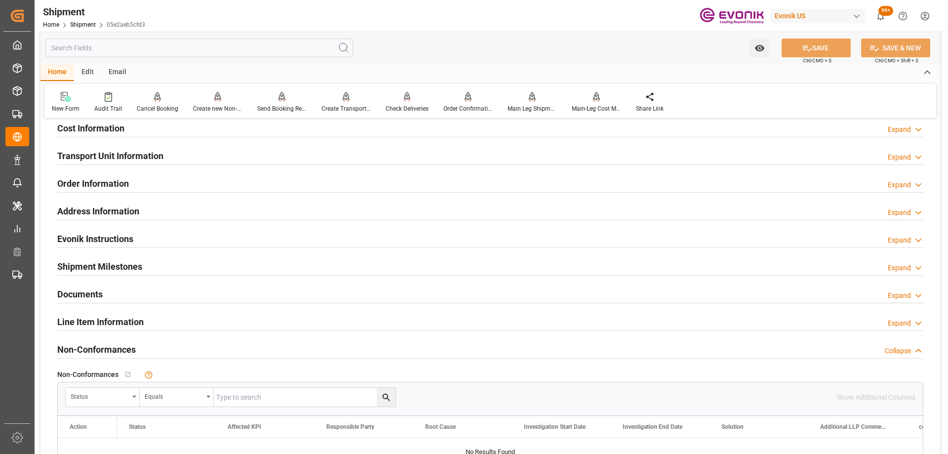
click at [244, 324] on div "Line Item Information Expand" at bounding box center [490, 320] width 866 height 19
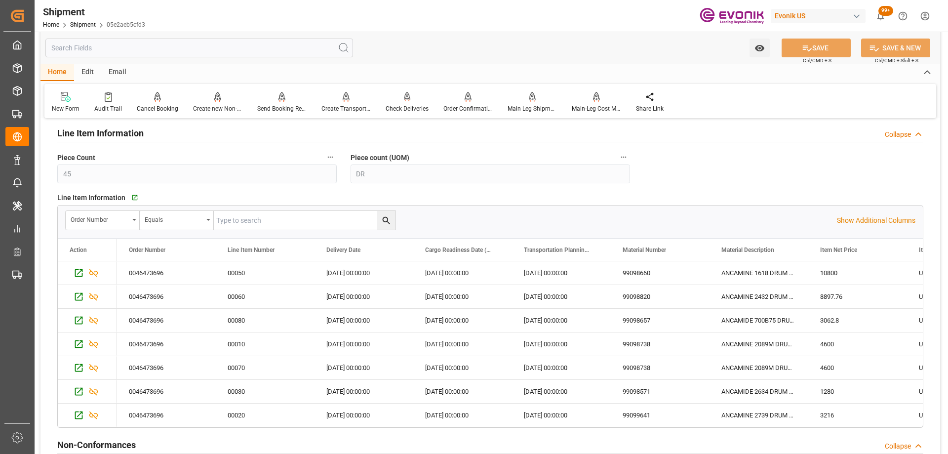
scroll to position [583, 0]
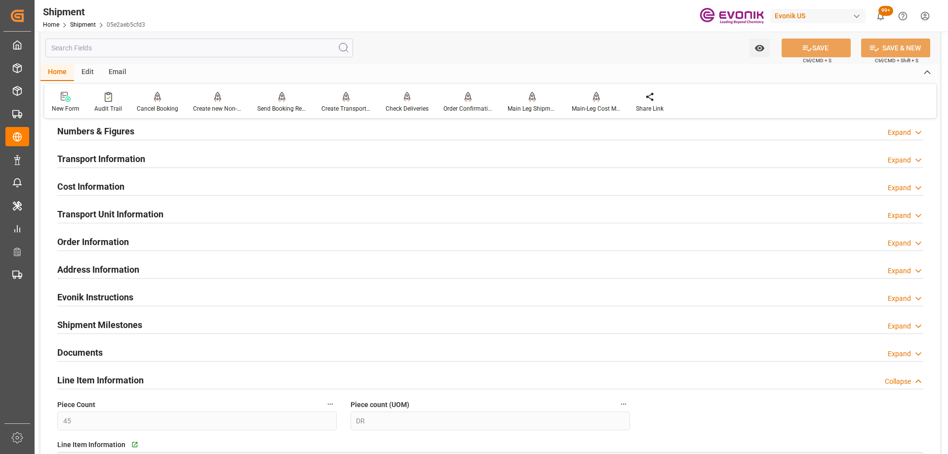
click at [120, 221] on div "Transport Unit Information" at bounding box center [110, 213] width 106 height 19
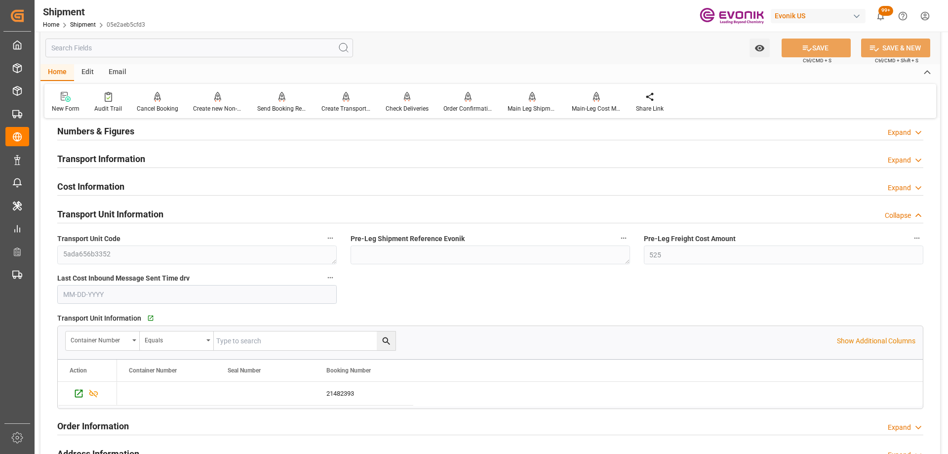
scroll to position [682, 0]
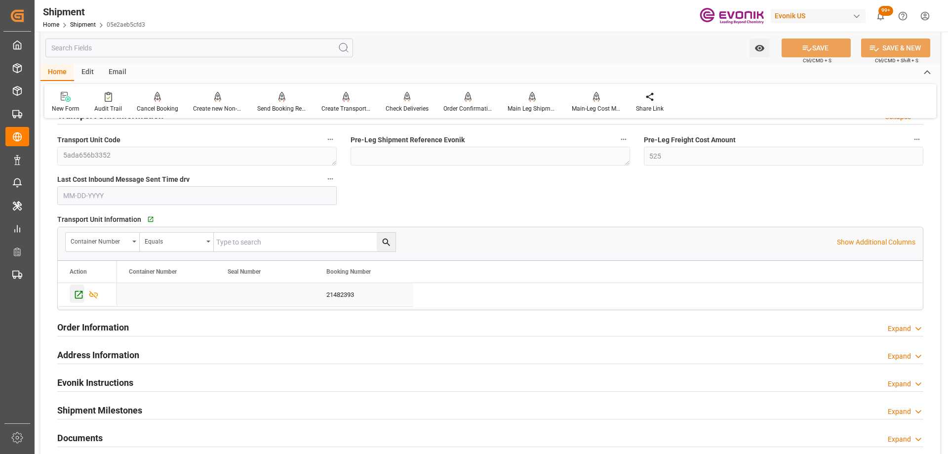
click at [79, 293] on icon "Press SPACE to select this row." at bounding box center [79, 294] width 10 height 10
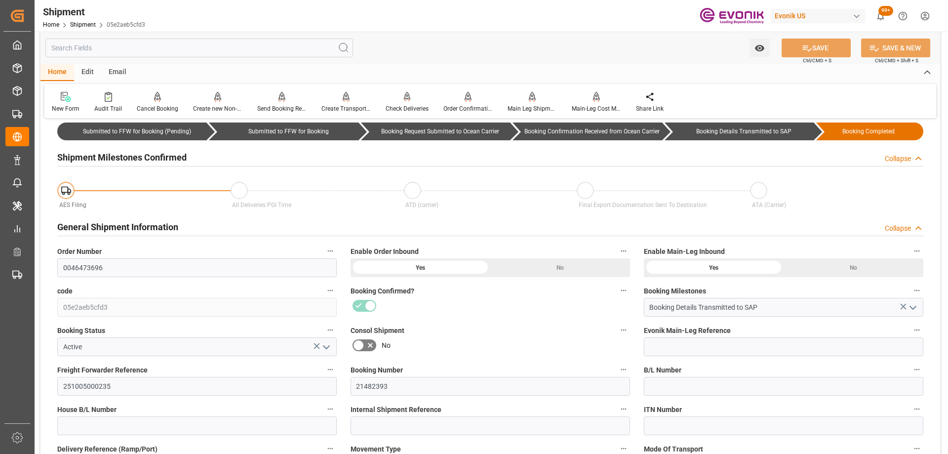
scroll to position [0, 0]
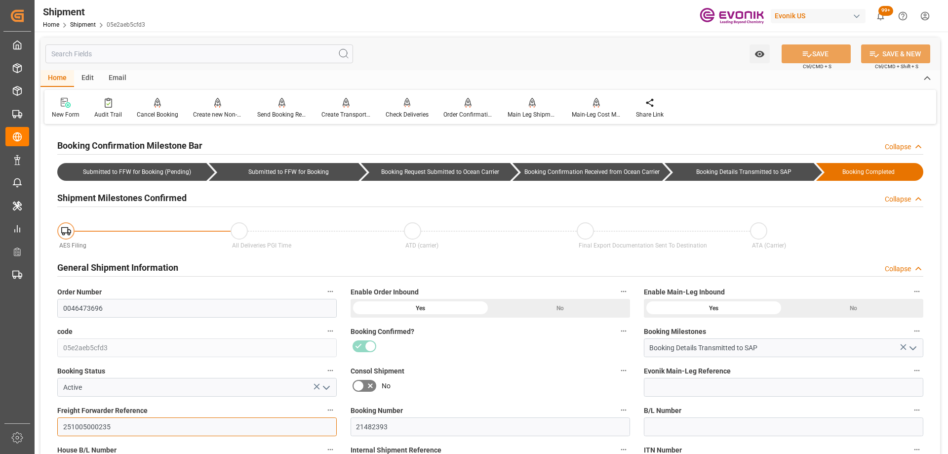
drag, startPoint x: 133, startPoint y: 424, endPoint x: -84, endPoint y: 356, distance: 228.1
click at [0, 356] on html "Created by potrace 1.15, written by Peter Selinger 2001-2017 Created by potrace…" at bounding box center [474, 227] width 948 height 454
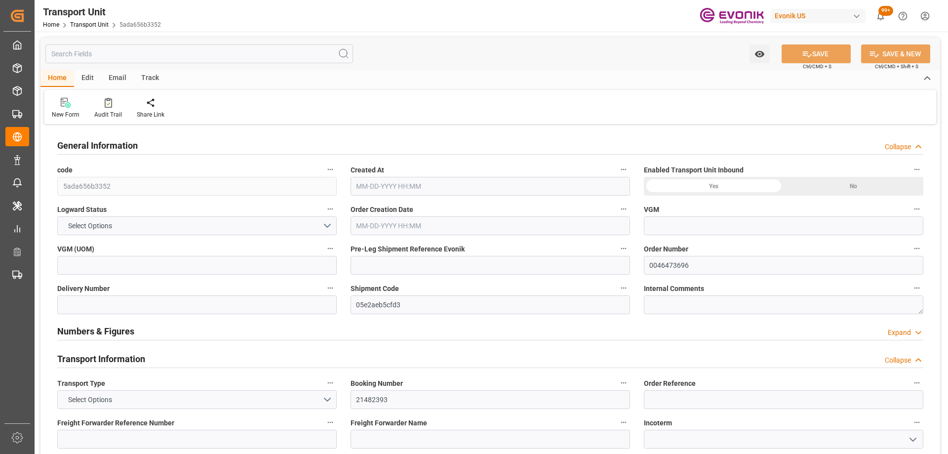
type input "Hapag [PERSON_NAME]"
type input "Hapag Lloyd Aktiengesellschaft"
type input "USHOU"
type input "BRSSZ"
type input "9932.776"
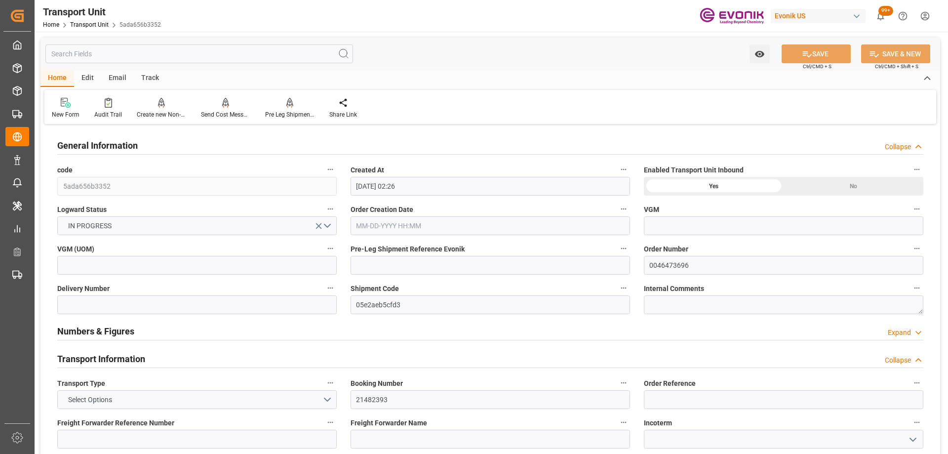
type input "[DATE] 02:26"
type input "[DATE]"
type input "[DATE] 00:00"
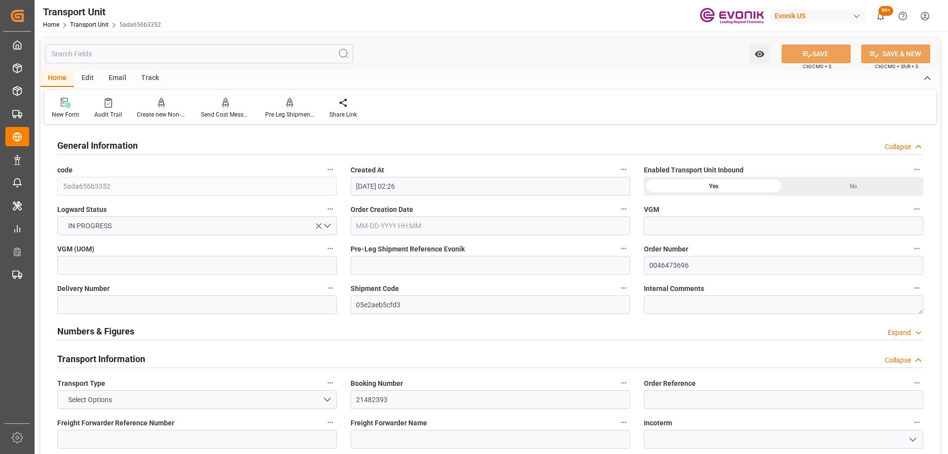
type input "[DATE] 00:00"
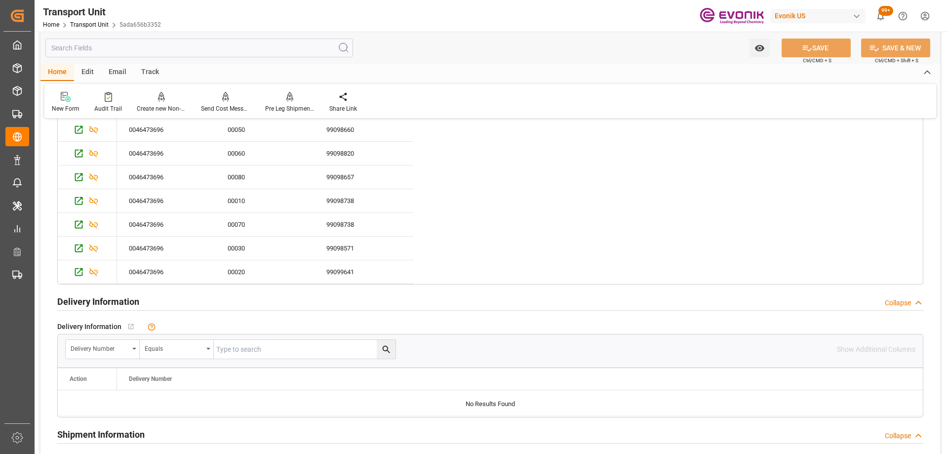
scroll to position [1333, 0]
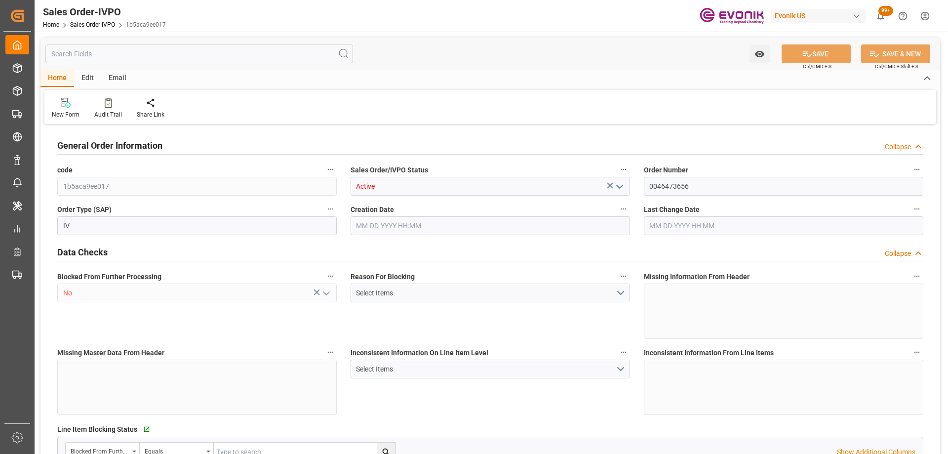
type input "BEANR"
type input "0"
type input "1"
type input "1393.56"
type input "[DATE] 17:34"
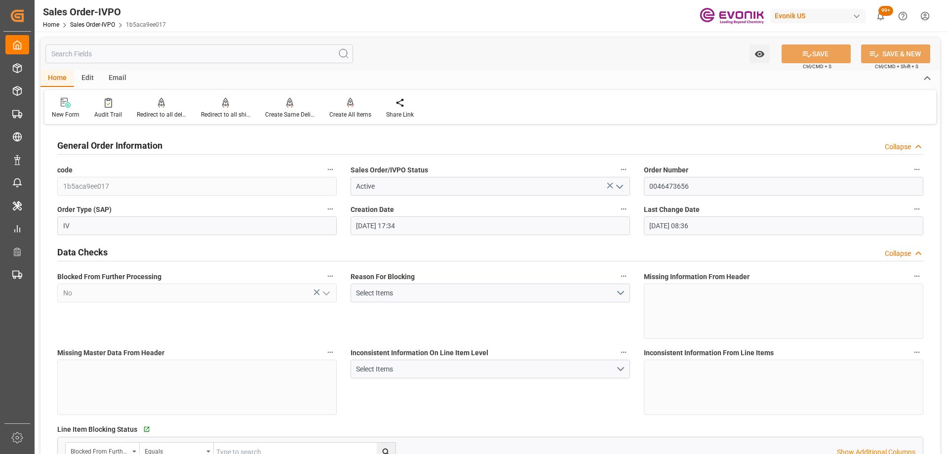
type input "[DATE] 08:36"
click at [274, 323] on div "Blocked From Further Processing No" at bounding box center [196, 304] width 293 height 76
click at [293, 338] on div "Blocked From Further Processing No" at bounding box center [196, 304] width 293 height 76
click at [436, 319] on div "Reason For Blocking Select Items" at bounding box center [490, 304] width 293 height 76
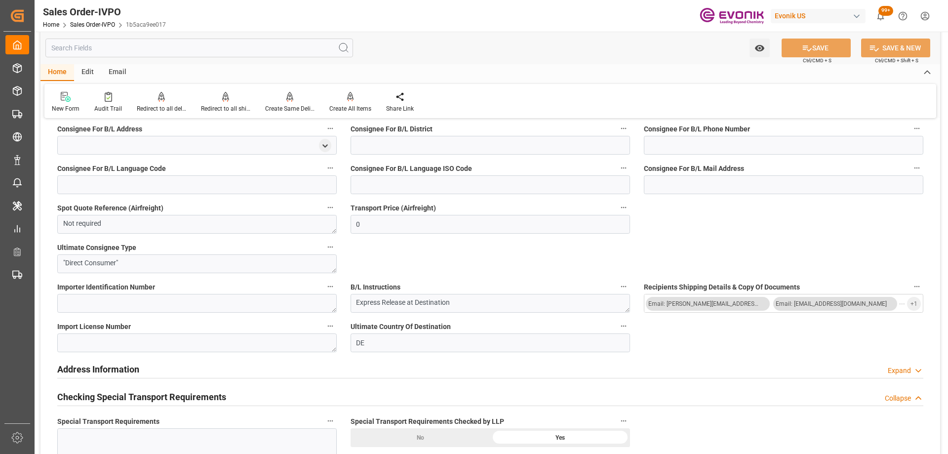
scroll to position [1135, 0]
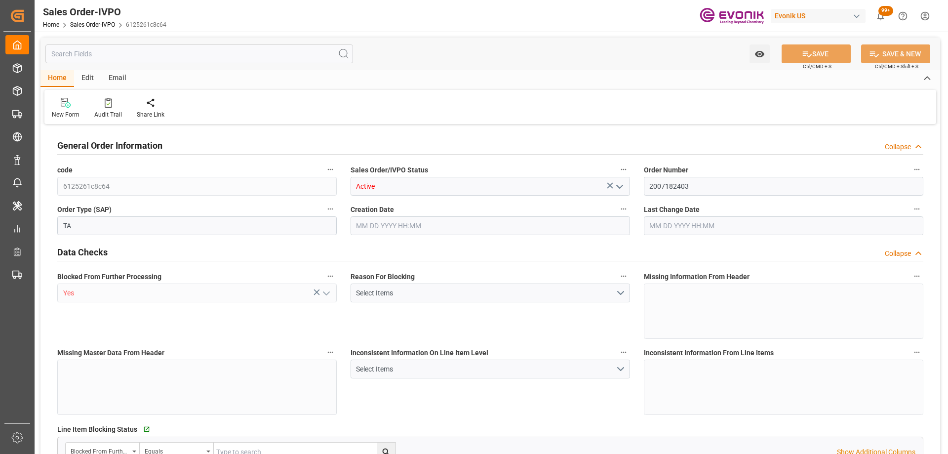
type input "UYMVD"
type input "0"
type input "1"
type input "1124.7"
type input "[DATE] 12:02"
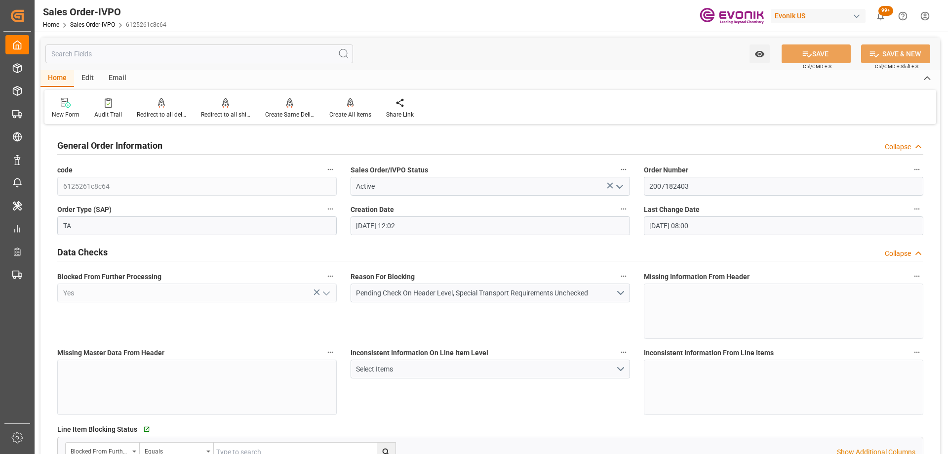
type input "[DATE] 08:00"
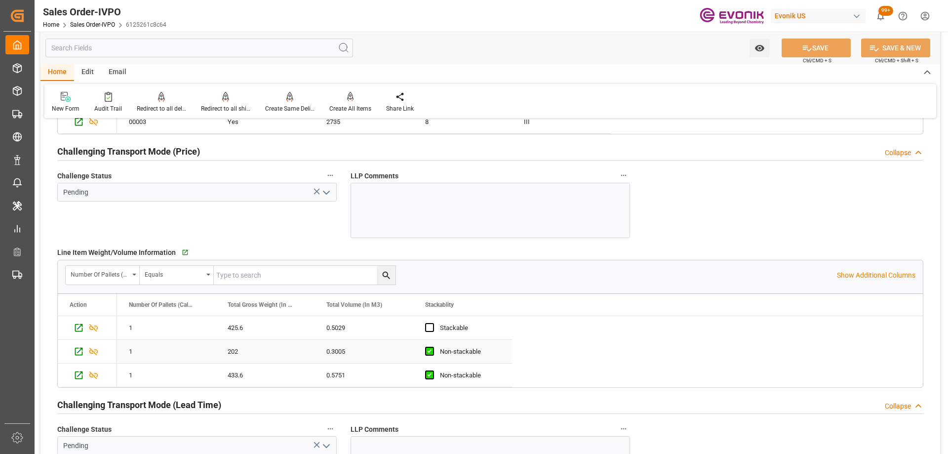
scroll to position [1234, 0]
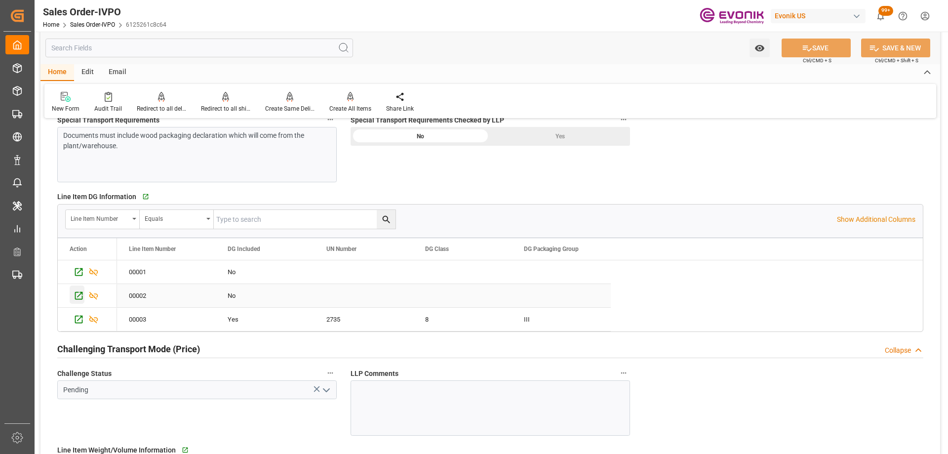
click at [79, 297] on icon "Press SPACE to select this row." at bounding box center [79, 295] width 10 height 10
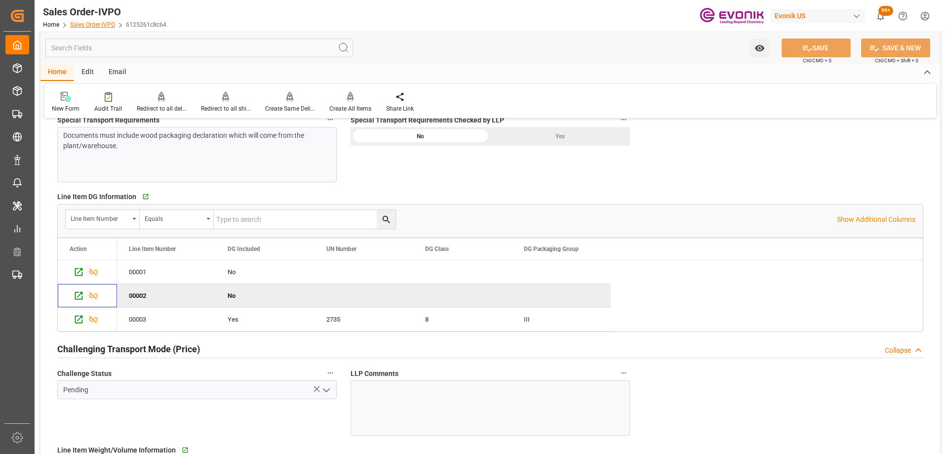
click at [101, 24] on link "Sales Order-IVPO" at bounding box center [92, 24] width 45 height 7
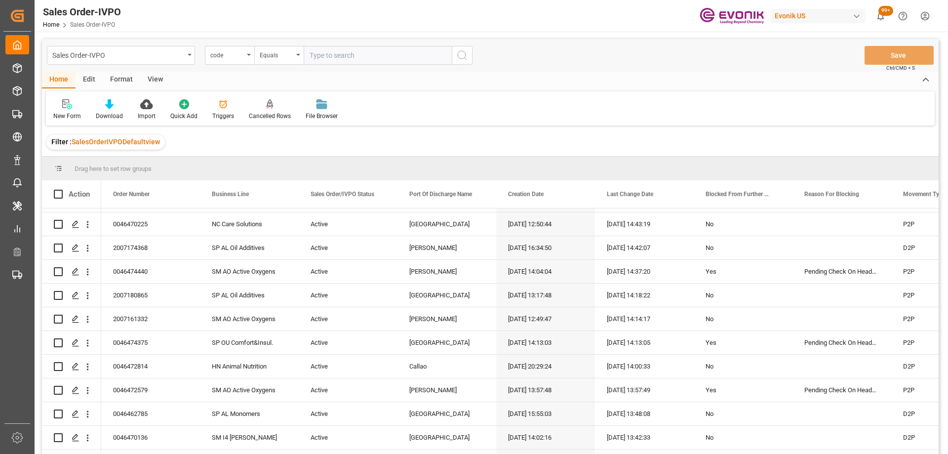
scroll to position [1382, 0]
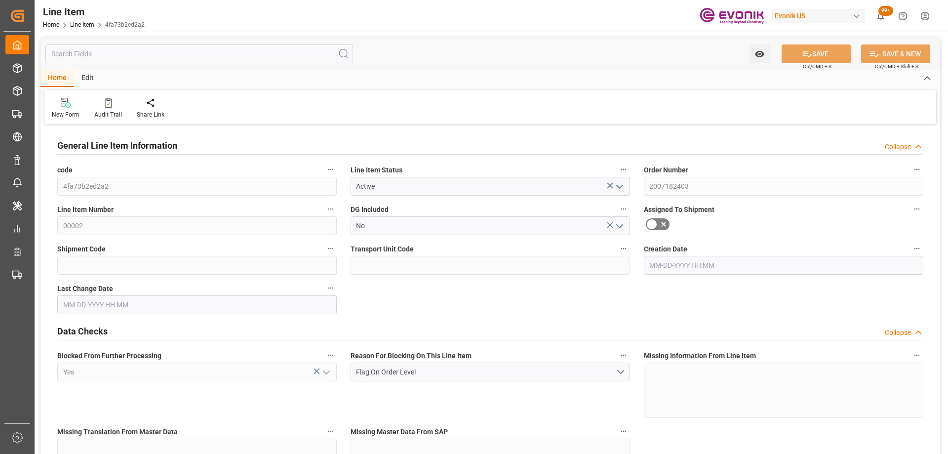
type input "1"
type input "202"
type input "180"
type input "0.3005"
type input "10"
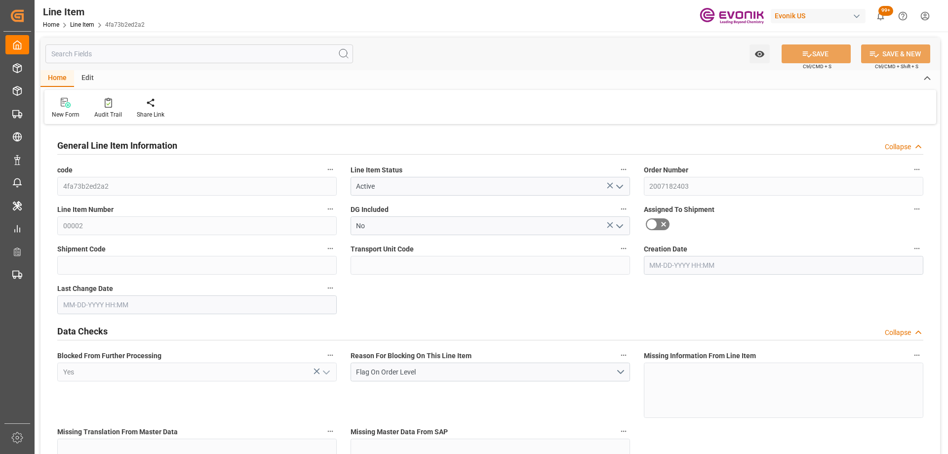
type input "3294"
type input "10"
type input "202"
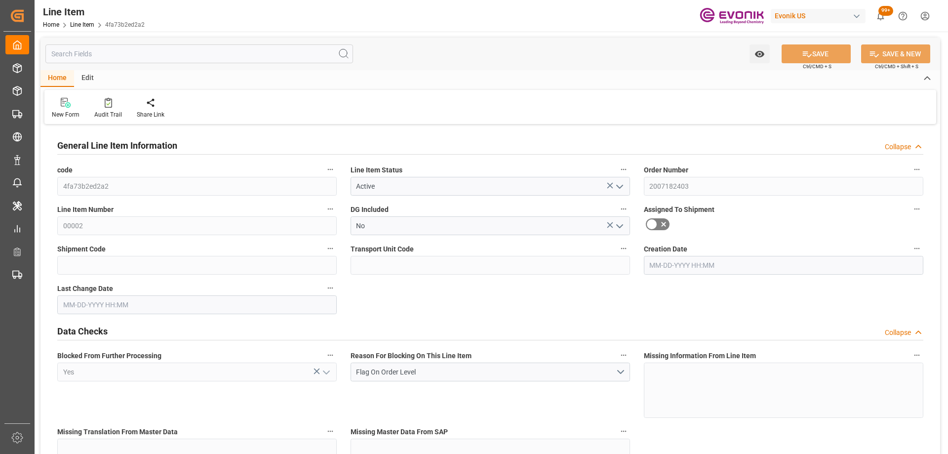
type input "222"
type input "180"
type input "0.3005"
type input "300.53"
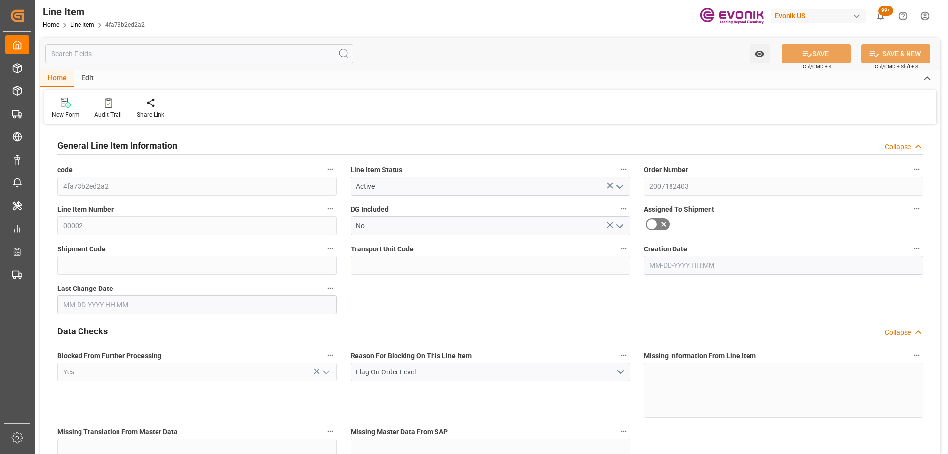
type input "0"
type input "09-16-2025 12:02"
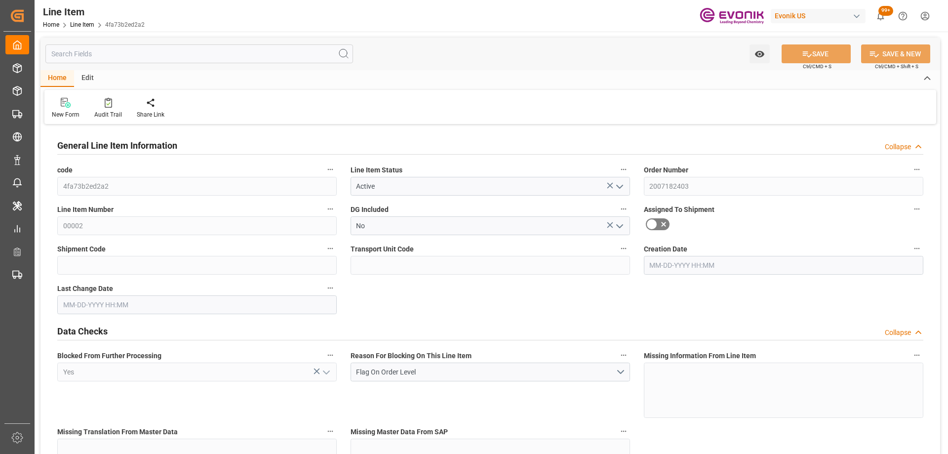
type input "09-22-2025 08:00"
type input "11-30-2025"
type input "10-27-2025"
type input "10-20-2025"
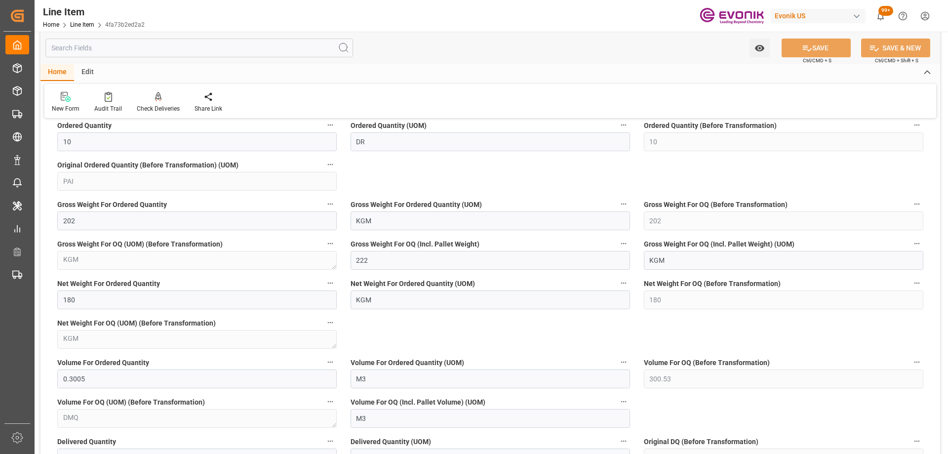
scroll to position [691, 0]
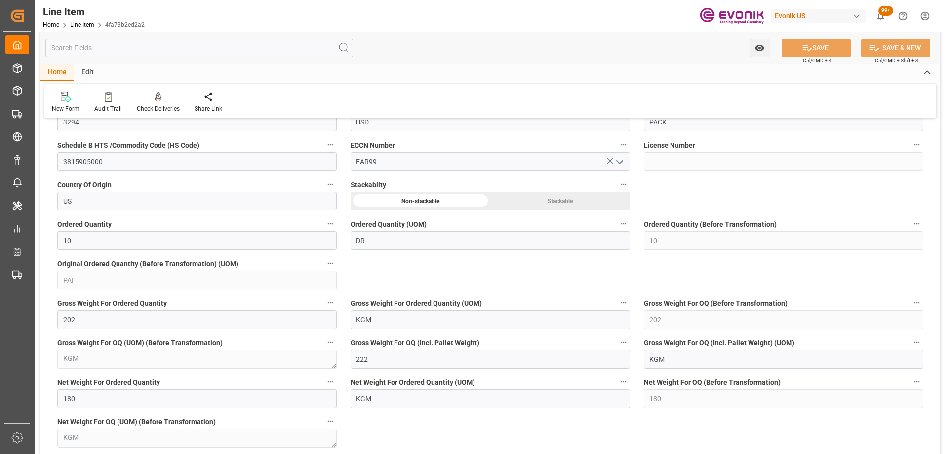
click at [492, 278] on div "General Line Item Information Collapse code 4fa73b2ed2a2 Line Item Status Activ…" at bounding box center [489, 163] width 899 height 1455
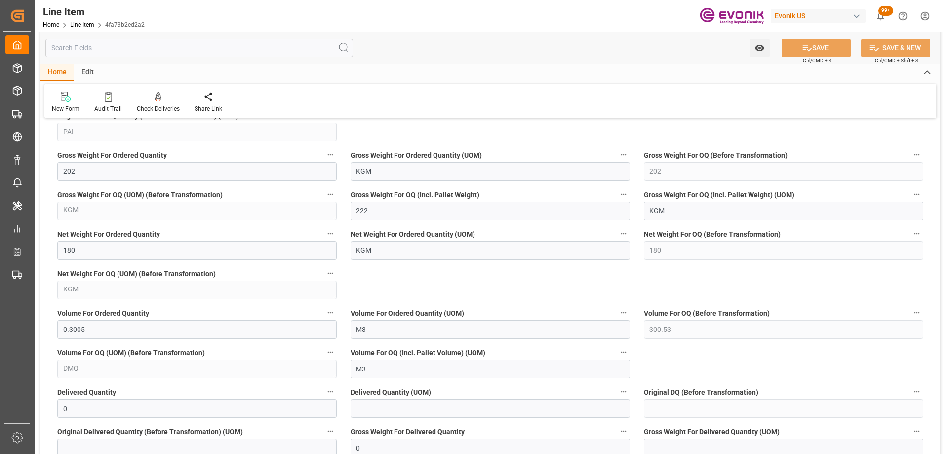
click at [423, 285] on div "General Line Item Information Collapse code 4fa73b2ed2a2 Line Item Status Activ…" at bounding box center [489, 15] width 899 height 1455
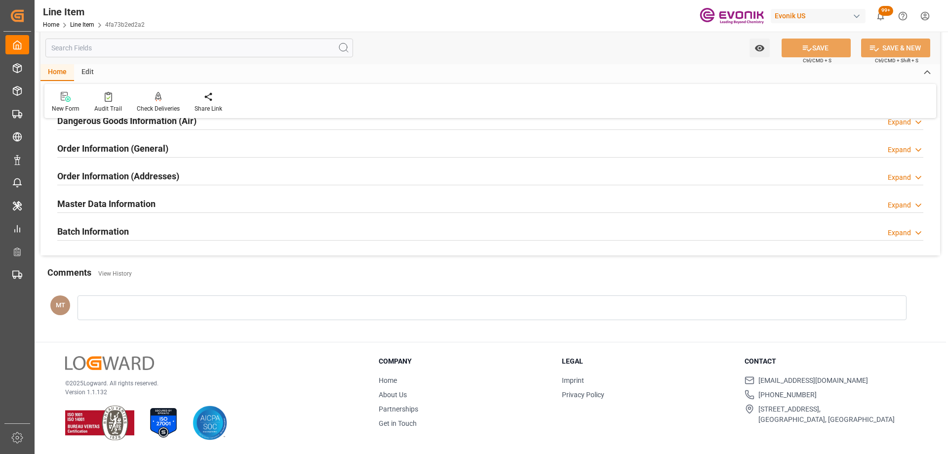
scroll to position [1179, 0]
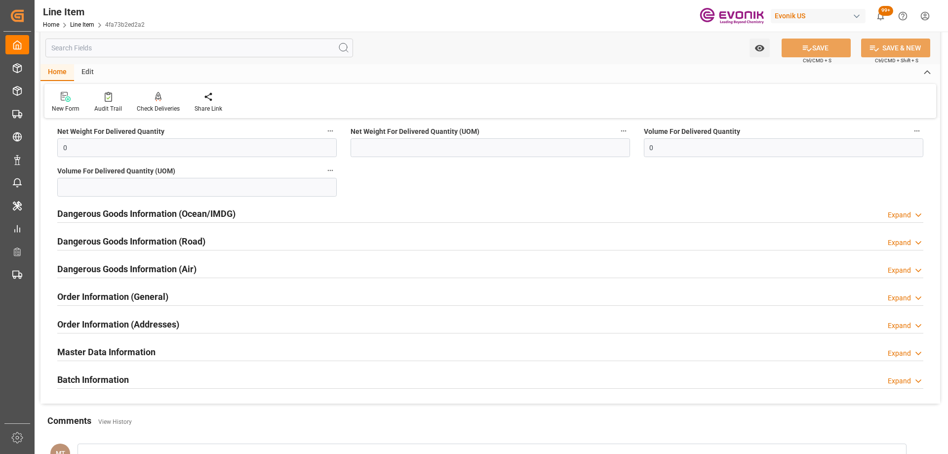
click at [112, 52] on input "text" at bounding box center [199, 48] width 308 height 19
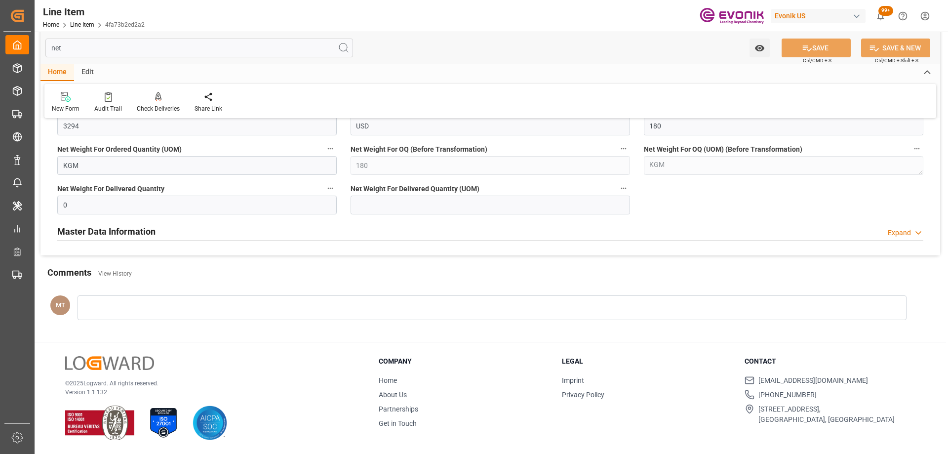
scroll to position [0, 0]
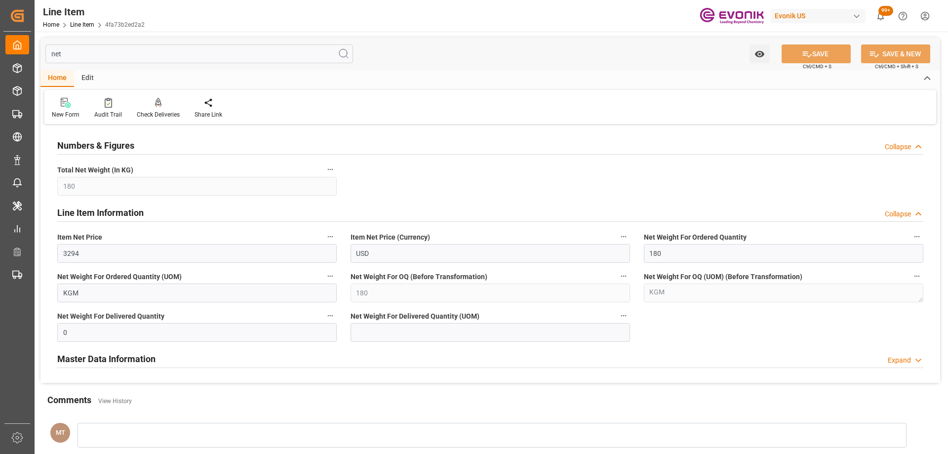
type input "net"
click at [153, 371] on div "Master Data Information Expand" at bounding box center [490, 359] width 880 height 28
click at [152, 363] on h2 "Master Data Information" at bounding box center [106, 358] width 98 height 13
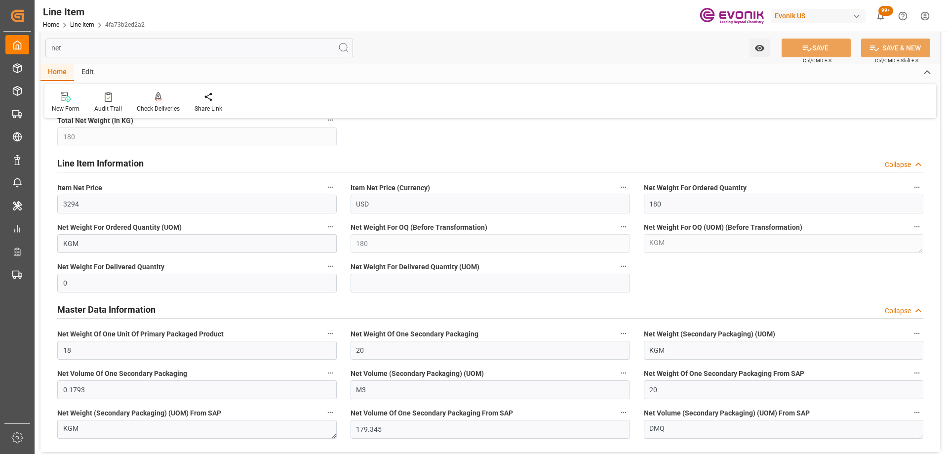
scroll to position [99, 0]
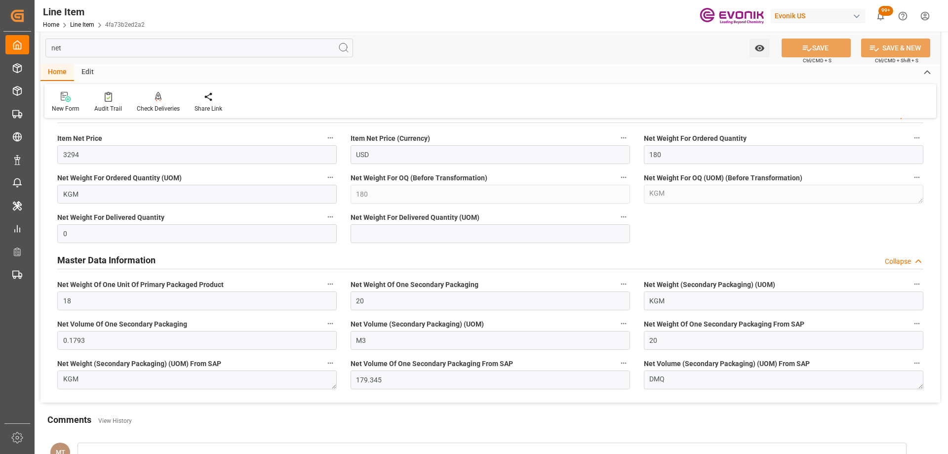
click at [180, 52] on input "net" at bounding box center [199, 48] width 308 height 19
click at [162, 44] on input "net" at bounding box center [199, 48] width 308 height 19
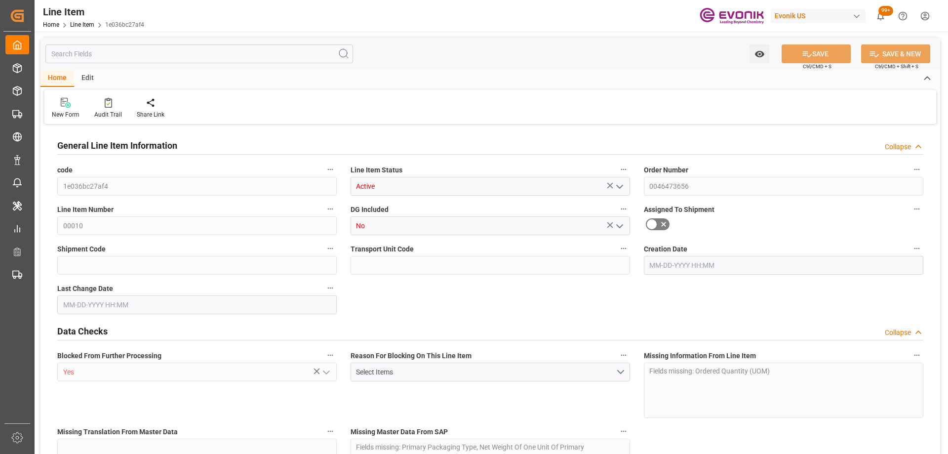
type input "0"
type input "1393.56"
type input "333.2827"
type input "2844"
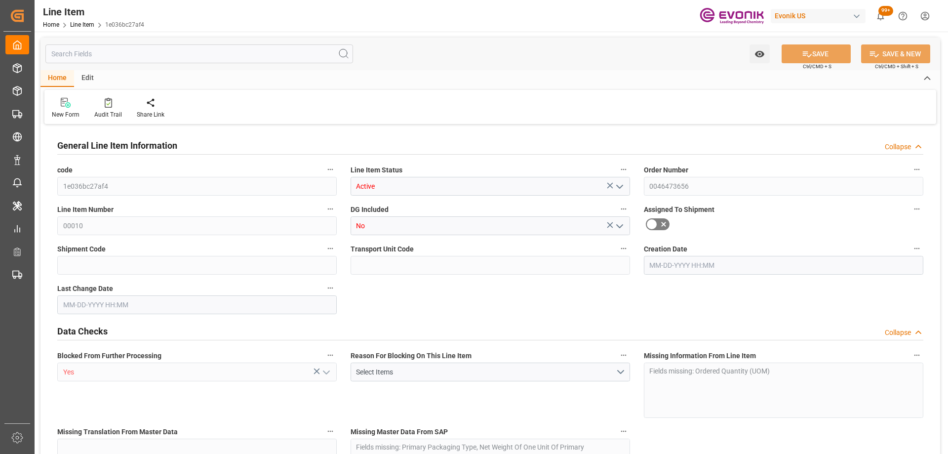
type input "5204.52"
type input "2844"
type input "1393.56"
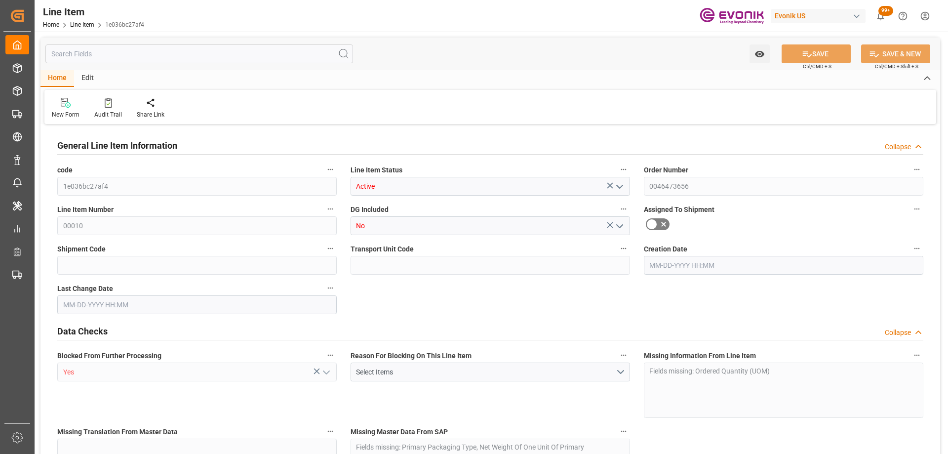
type input "1393.56"
type input "333.2827"
type input "333282.672"
type input "0"
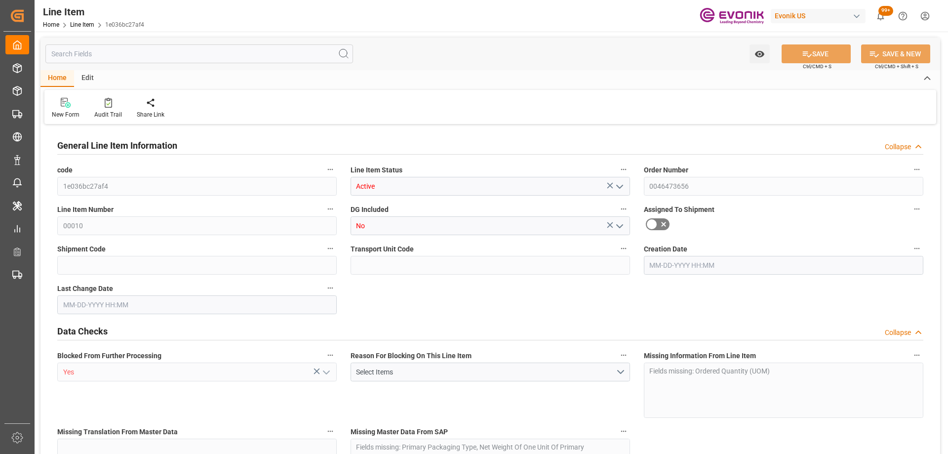
type input "0"
type input "[DATE] 17:34"
type input "[DATE] 20:36"
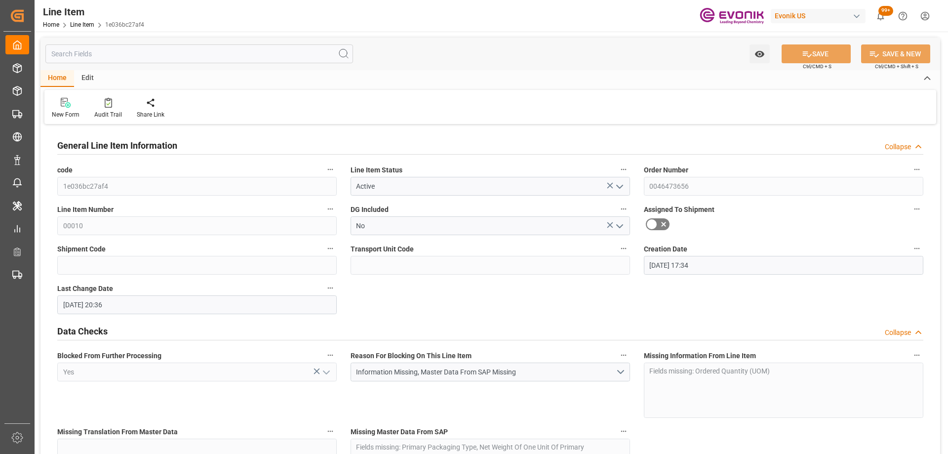
type input "[DATE]"
